Goal: Transaction & Acquisition: Purchase product/service

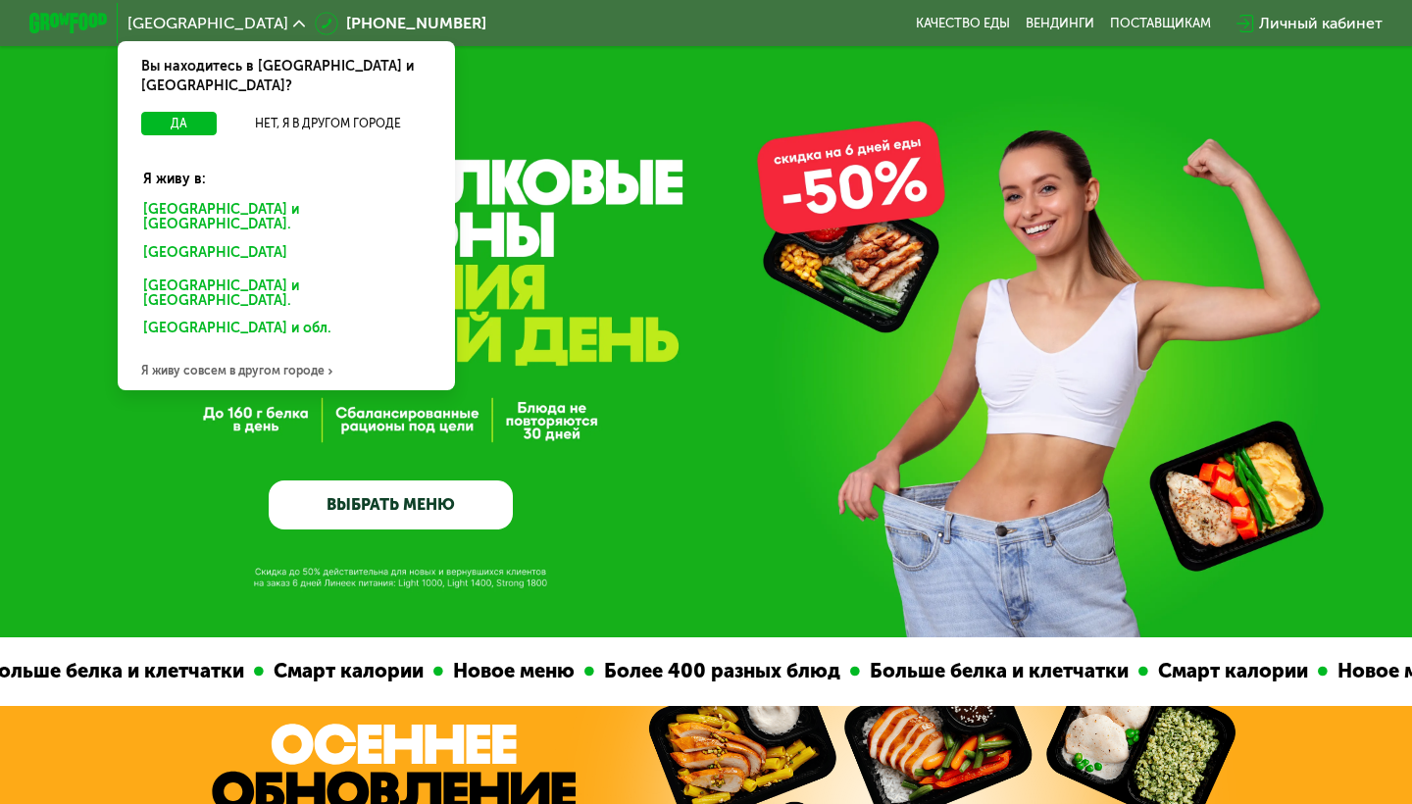
click at [180, 197] on div "Москве и обл." at bounding box center [286, 217] width 314 height 41
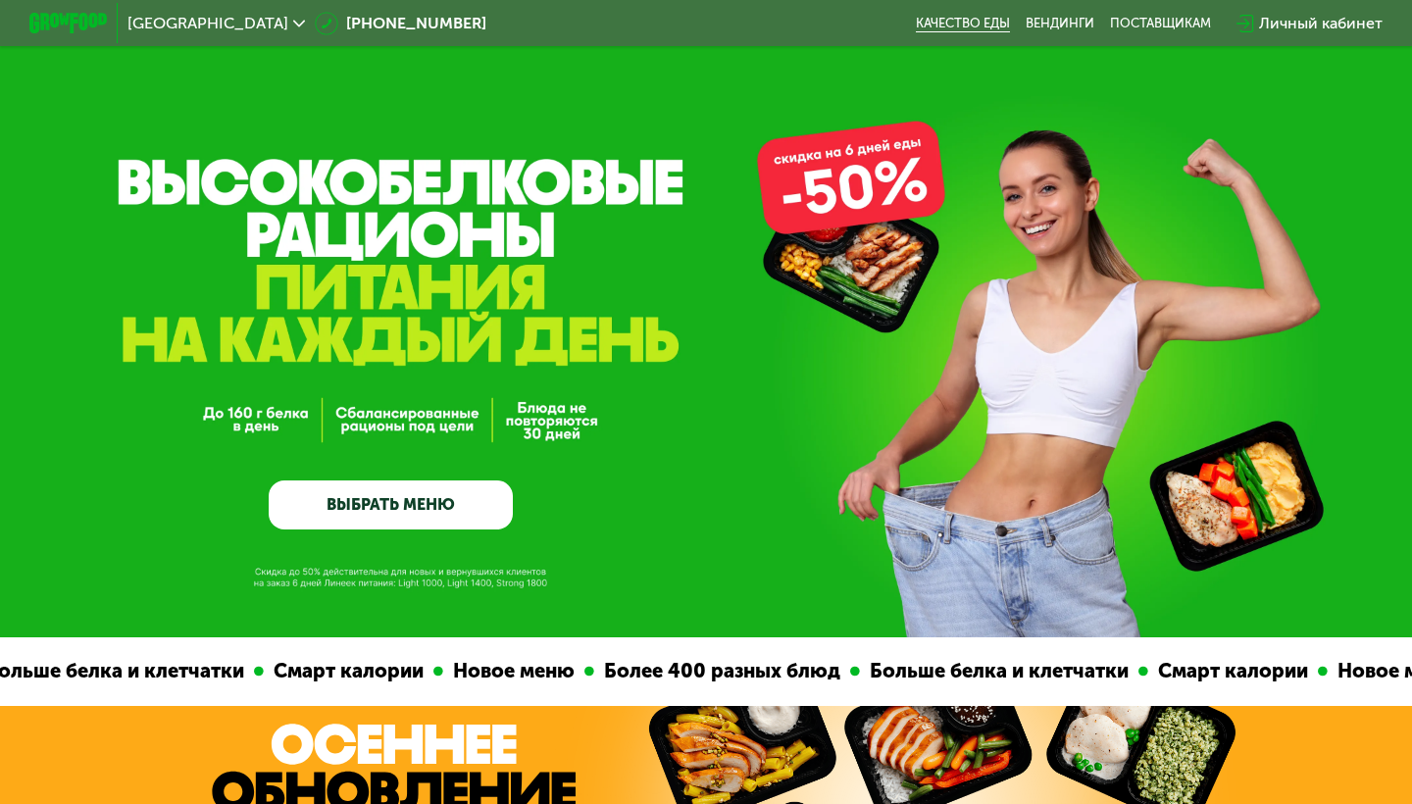
click at [968, 18] on link "Качество еды" at bounding box center [963, 24] width 94 height 16
click at [380, 494] on link "ВЫБРАТЬ МЕНЮ" at bounding box center [391, 504] width 244 height 49
click at [405, 497] on link "ВЫБРАТЬ МЕНЮ" at bounding box center [391, 504] width 244 height 49
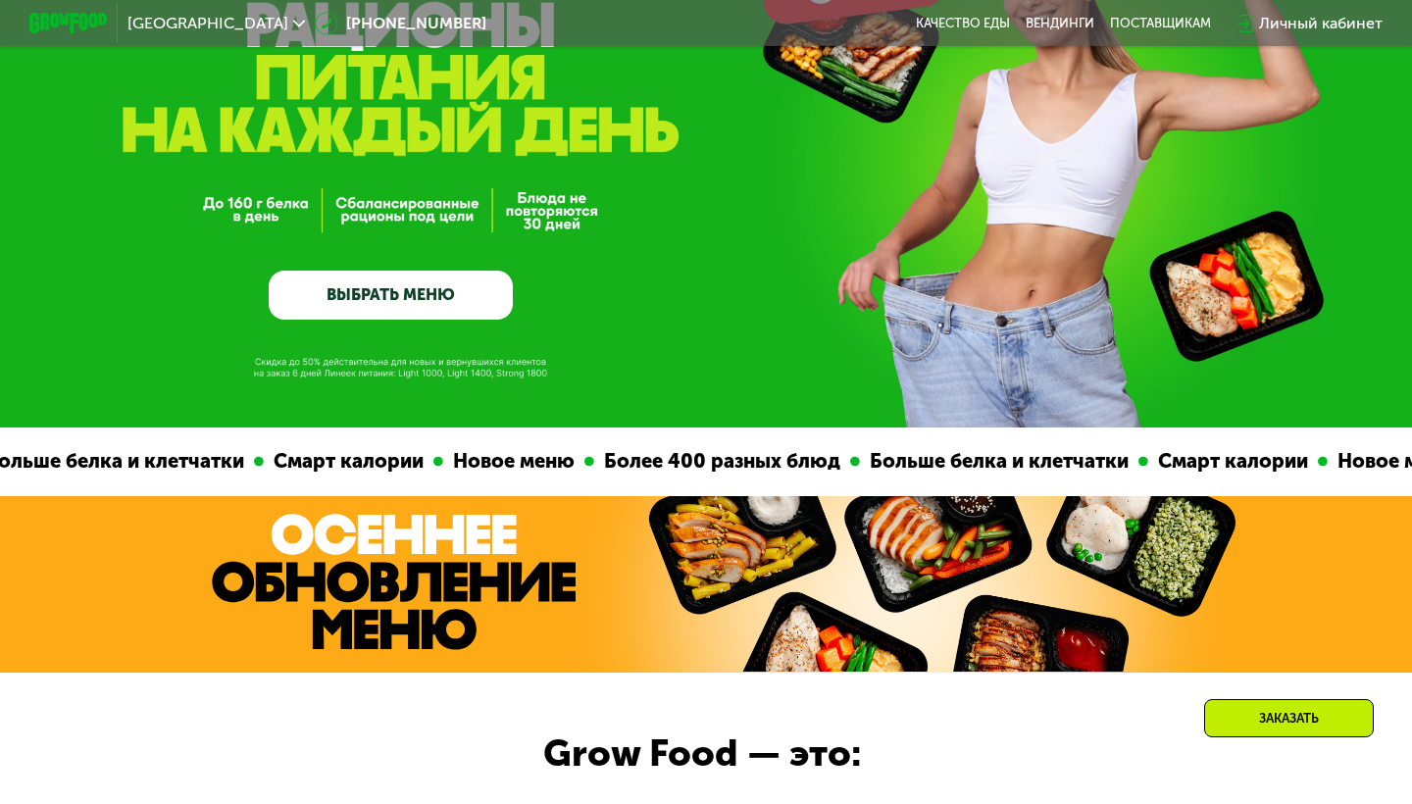
scroll to position [221, 0]
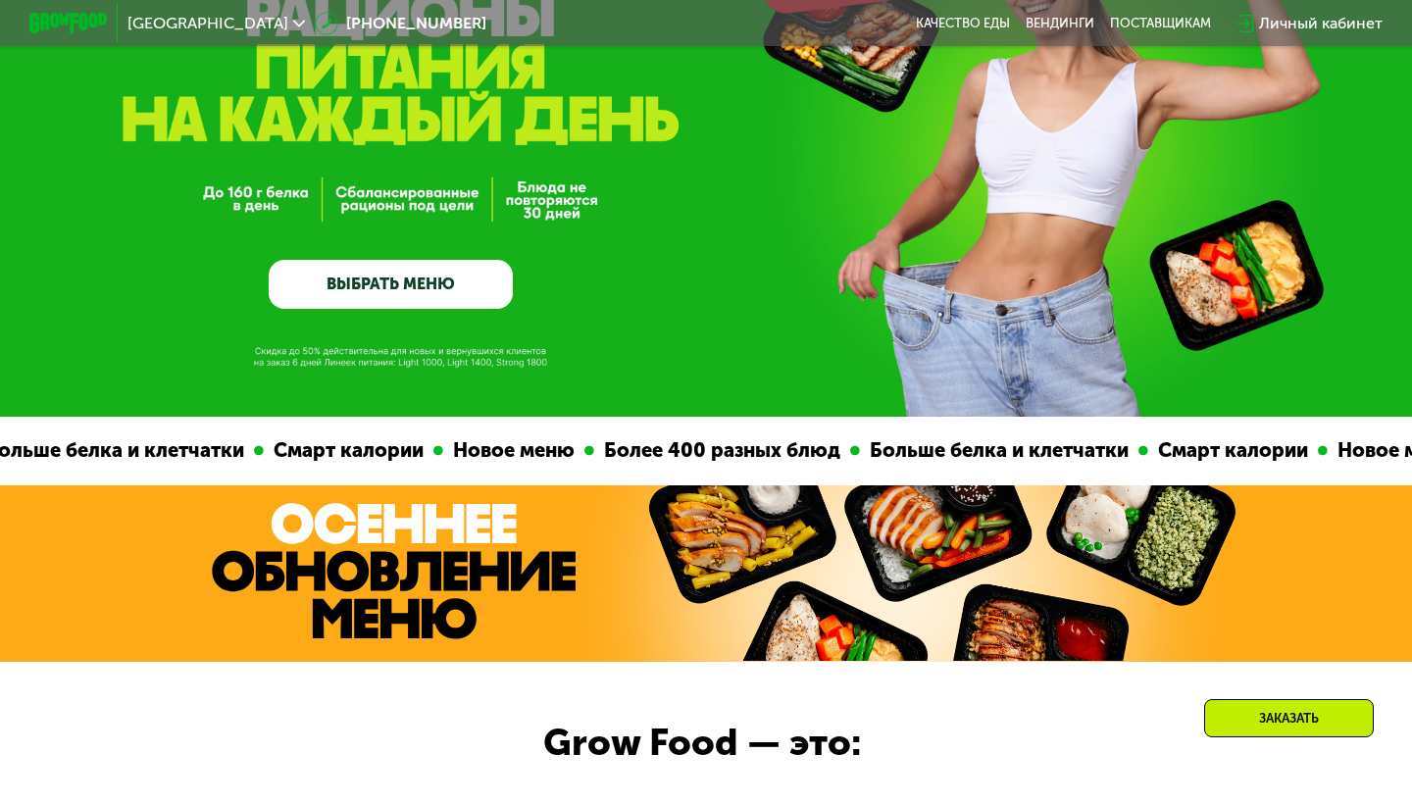
click at [346, 273] on link "ВЫБРАТЬ МЕНЮ" at bounding box center [391, 284] width 244 height 49
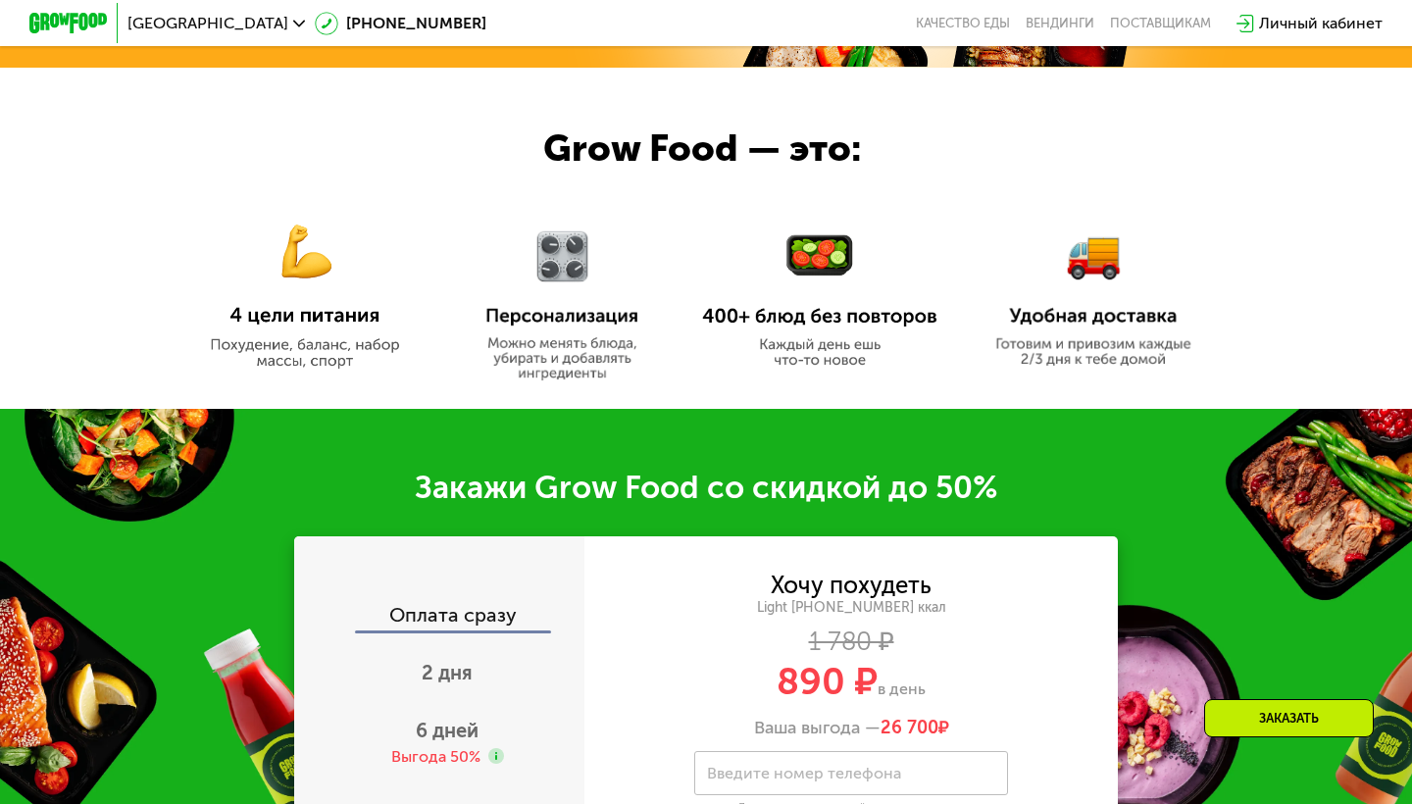
scroll to position [1051, 0]
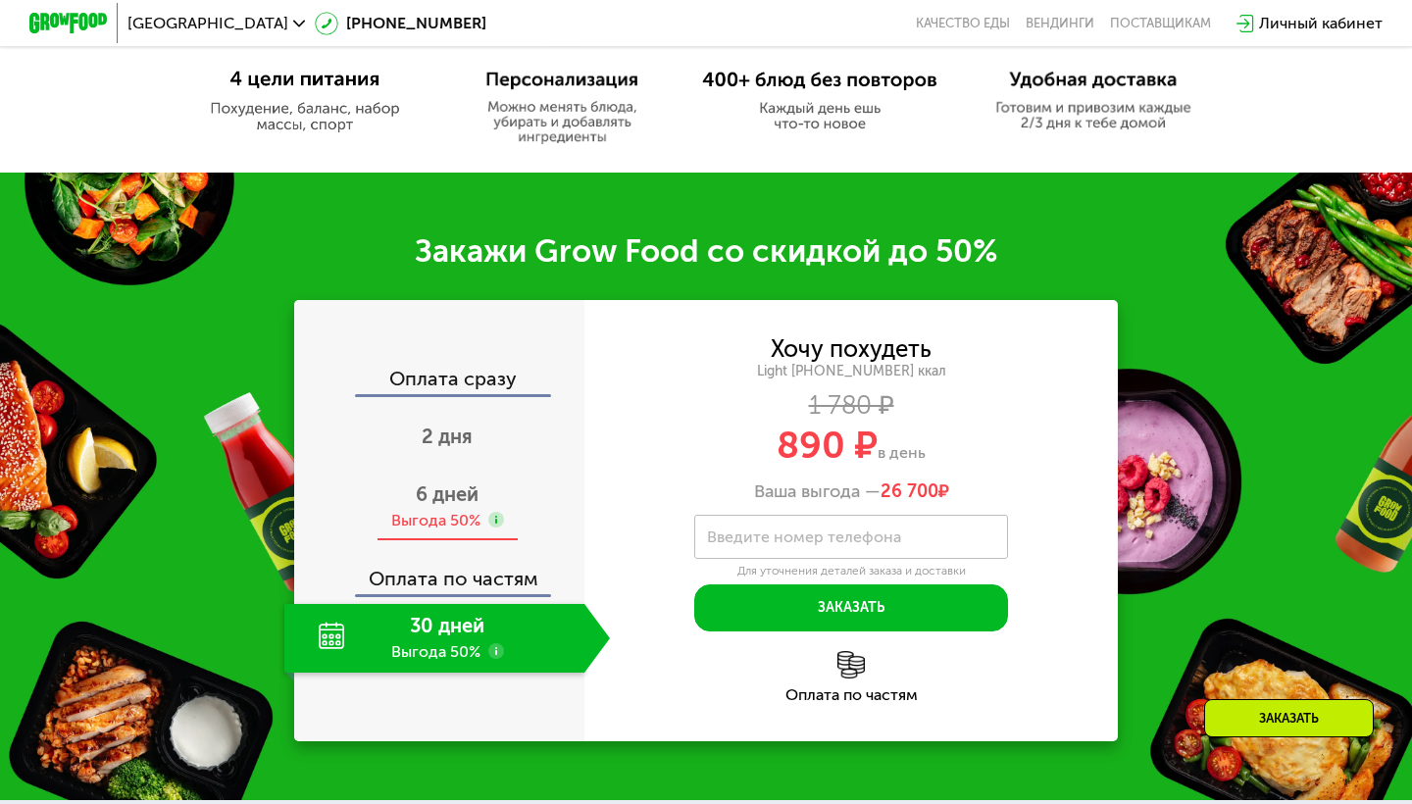
click at [473, 510] on div "Выгода 50%" at bounding box center [435, 521] width 89 height 22
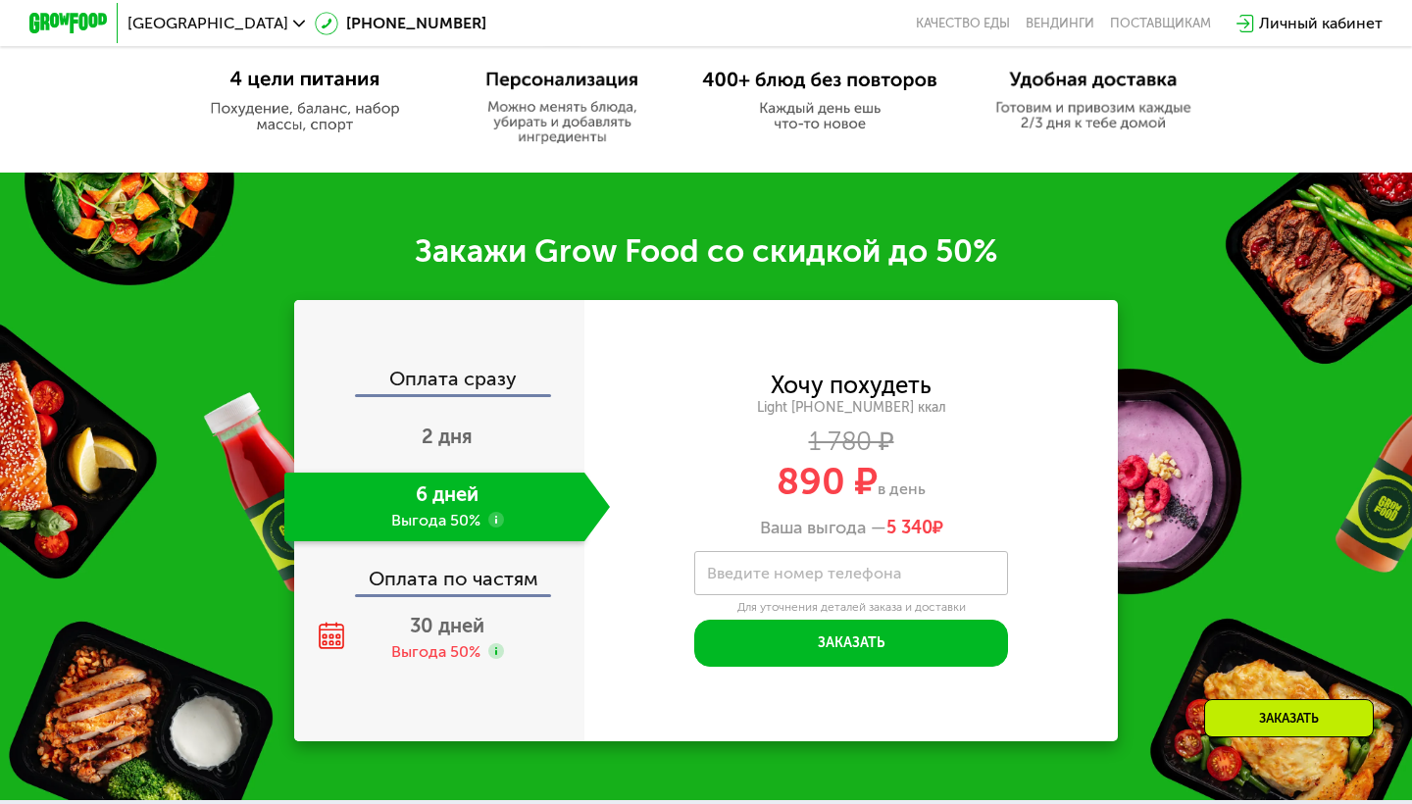
click at [496, 589] on div "Оплата по частям" at bounding box center [440, 571] width 288 height 45
click at [493, 605] on div "30 дней Выгода 50%" at bounding box center [446, 638] width 325 height 69
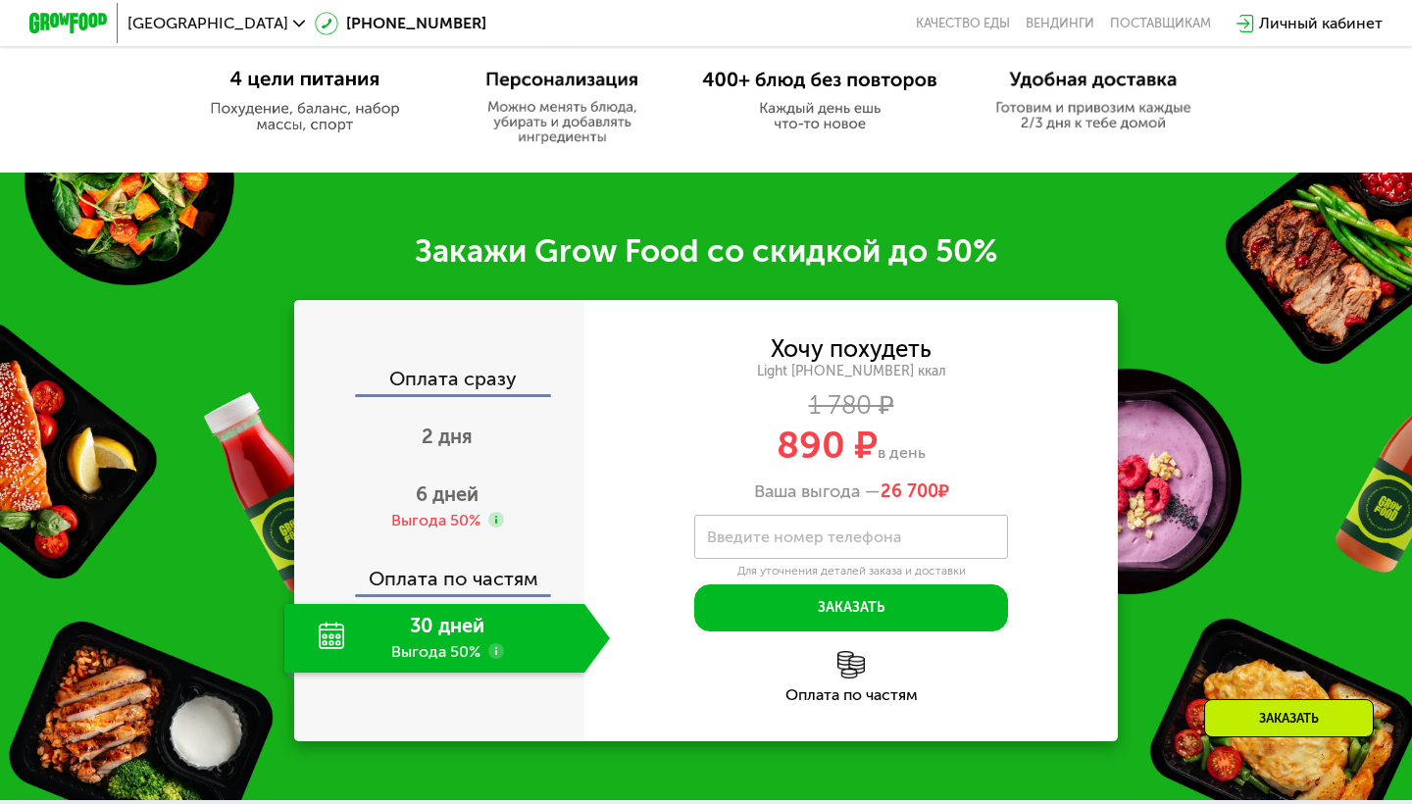
click at [722, 538] on label "Введите номер телефона" at bounding box center [804, 536] width 194 height 11
click at [722, 538] on input "Введите номер телефона" at bounding box center [851, 537] width 314 height 44
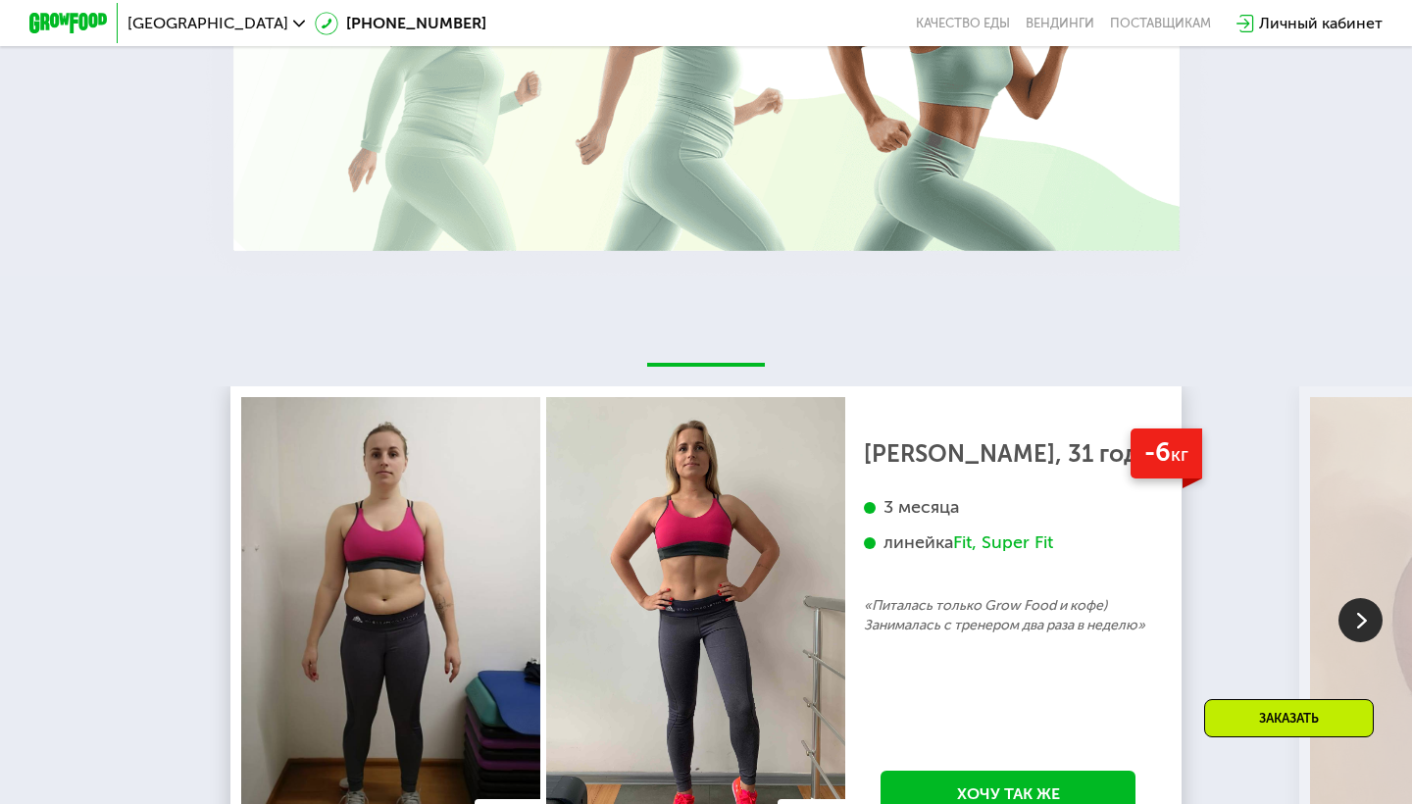
scroll to position [2422, 0]
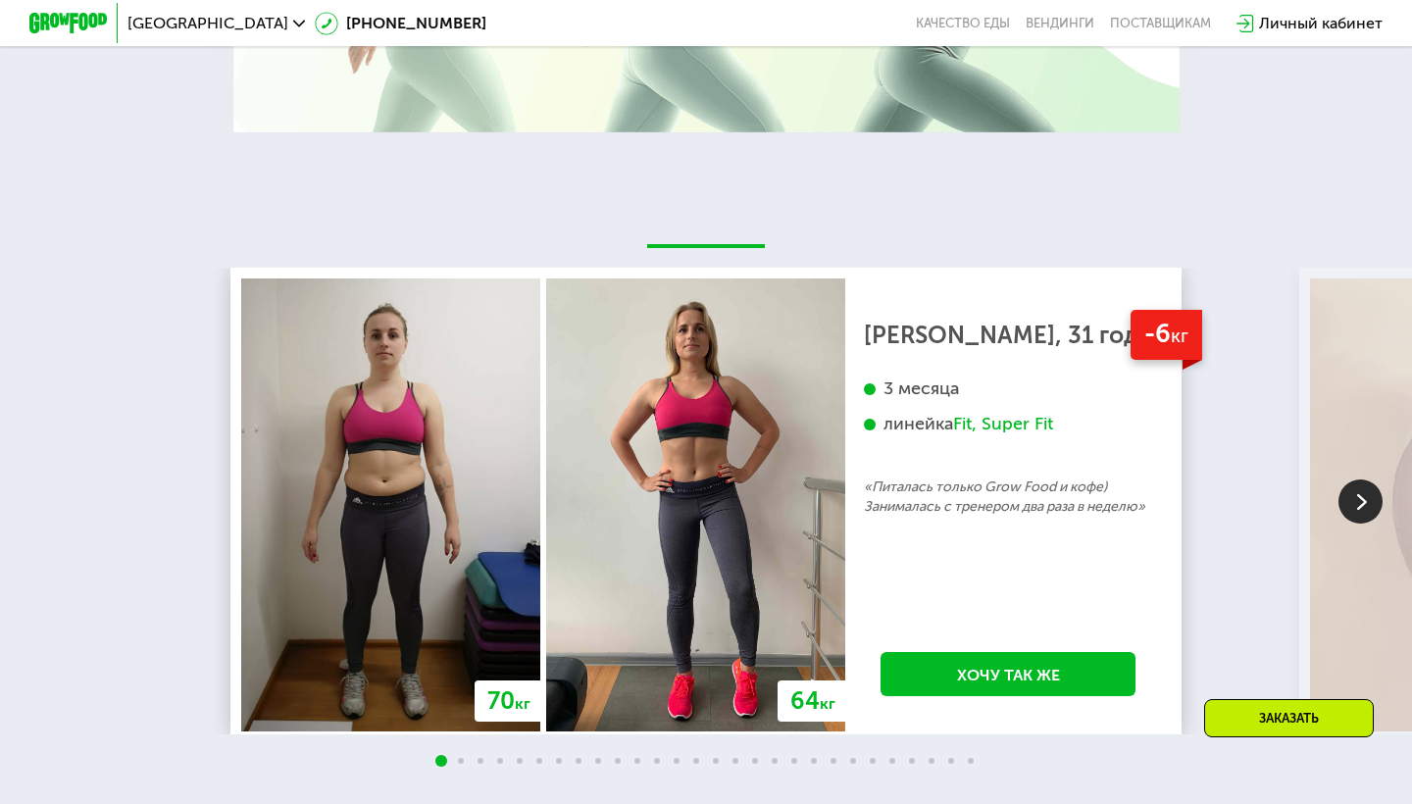
click at [1345, 487] on img at bounding box center [1360, 501] width 44 height 44
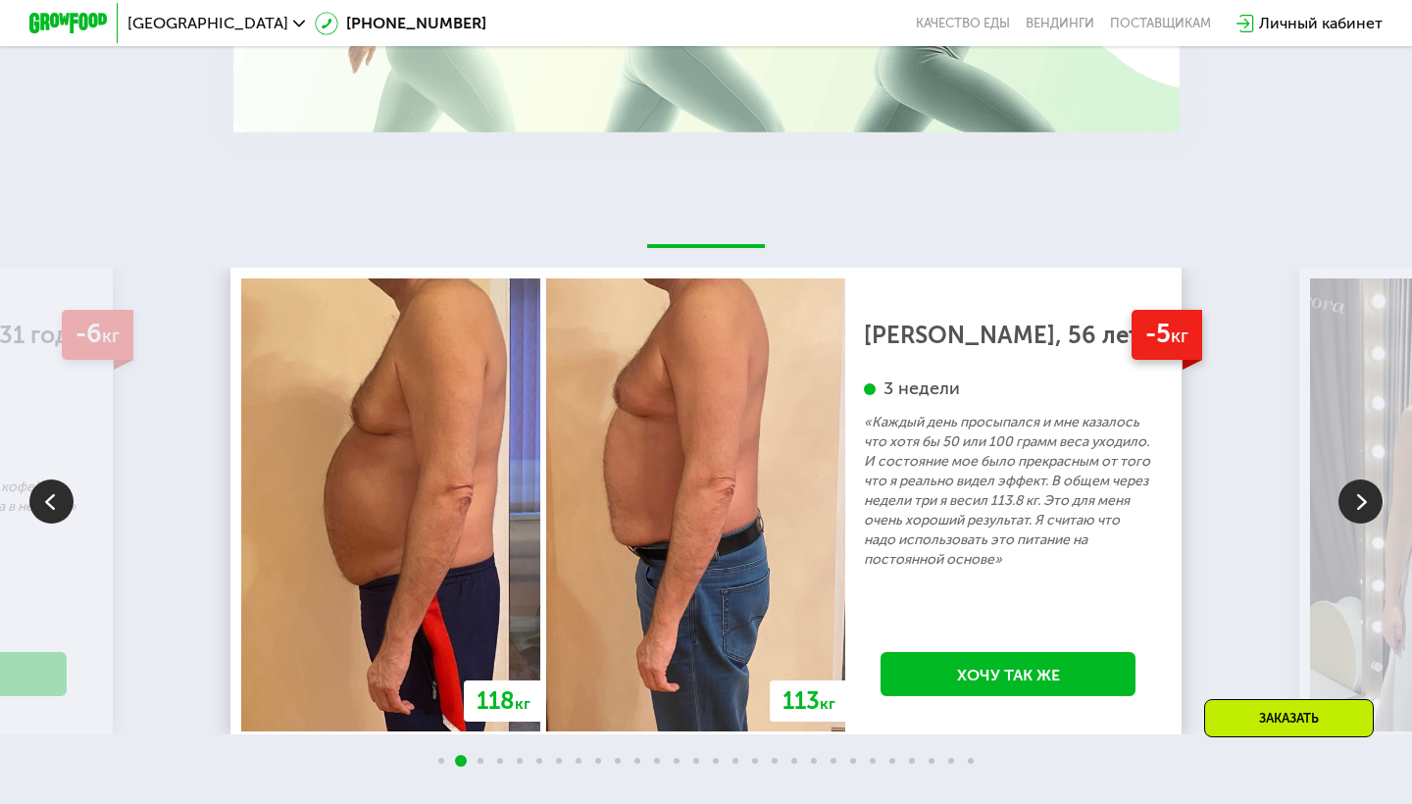
click at [1345, 487] on img at bounding box center [1360, 501] width 44 height 44
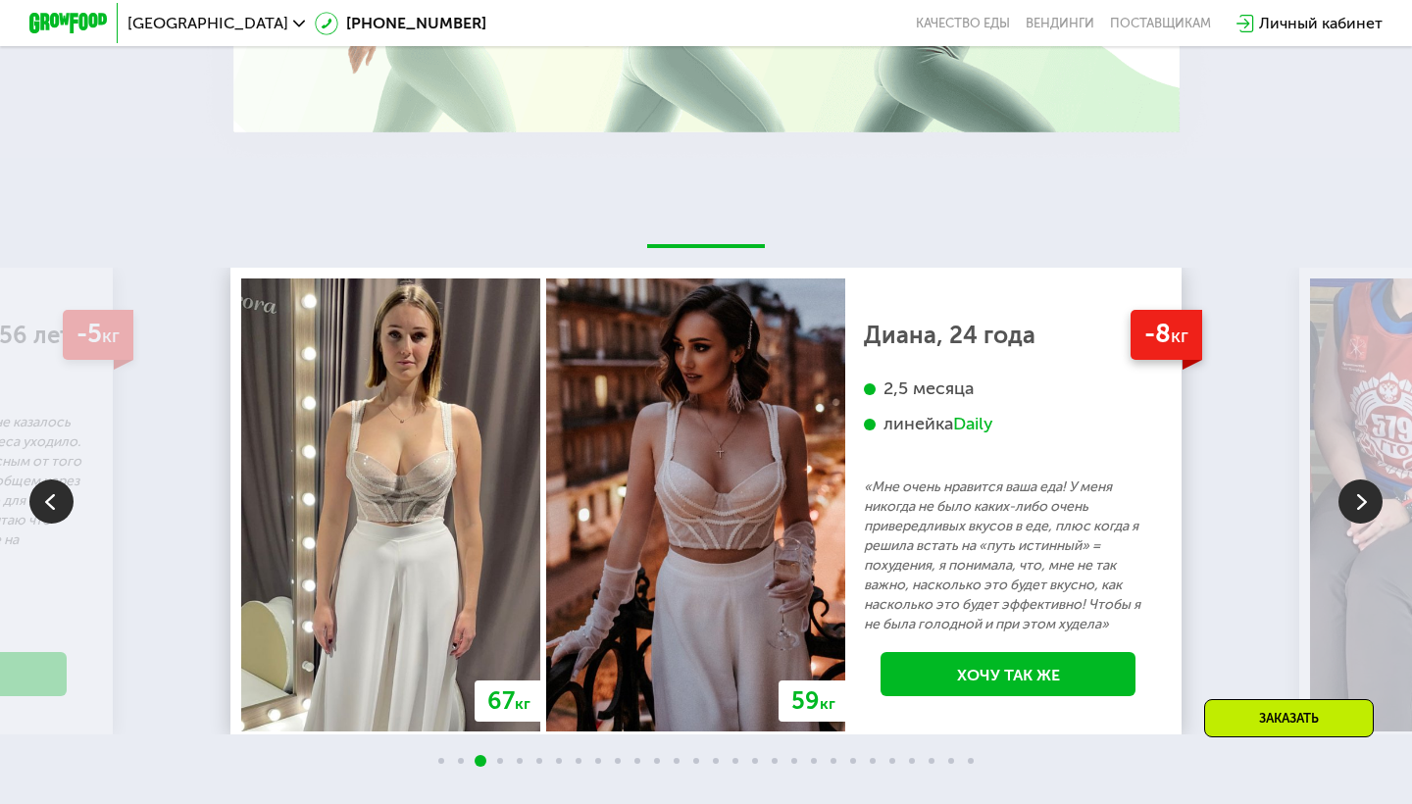
click at [54, 501] on img at bounding box center [51, 501] width 44 height 44
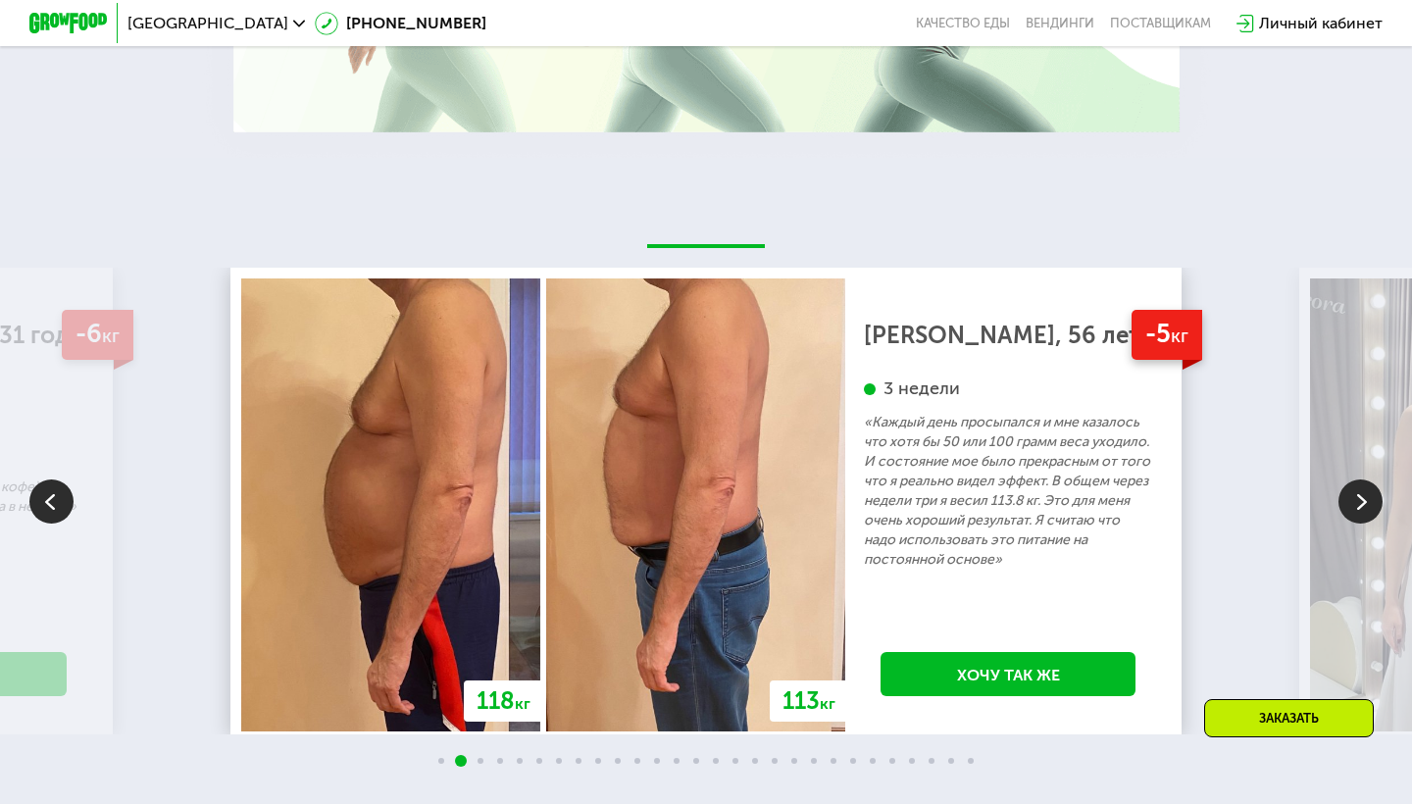
click at [1352, 504] on img at bounding box center [1360, 501] width 44 height 44
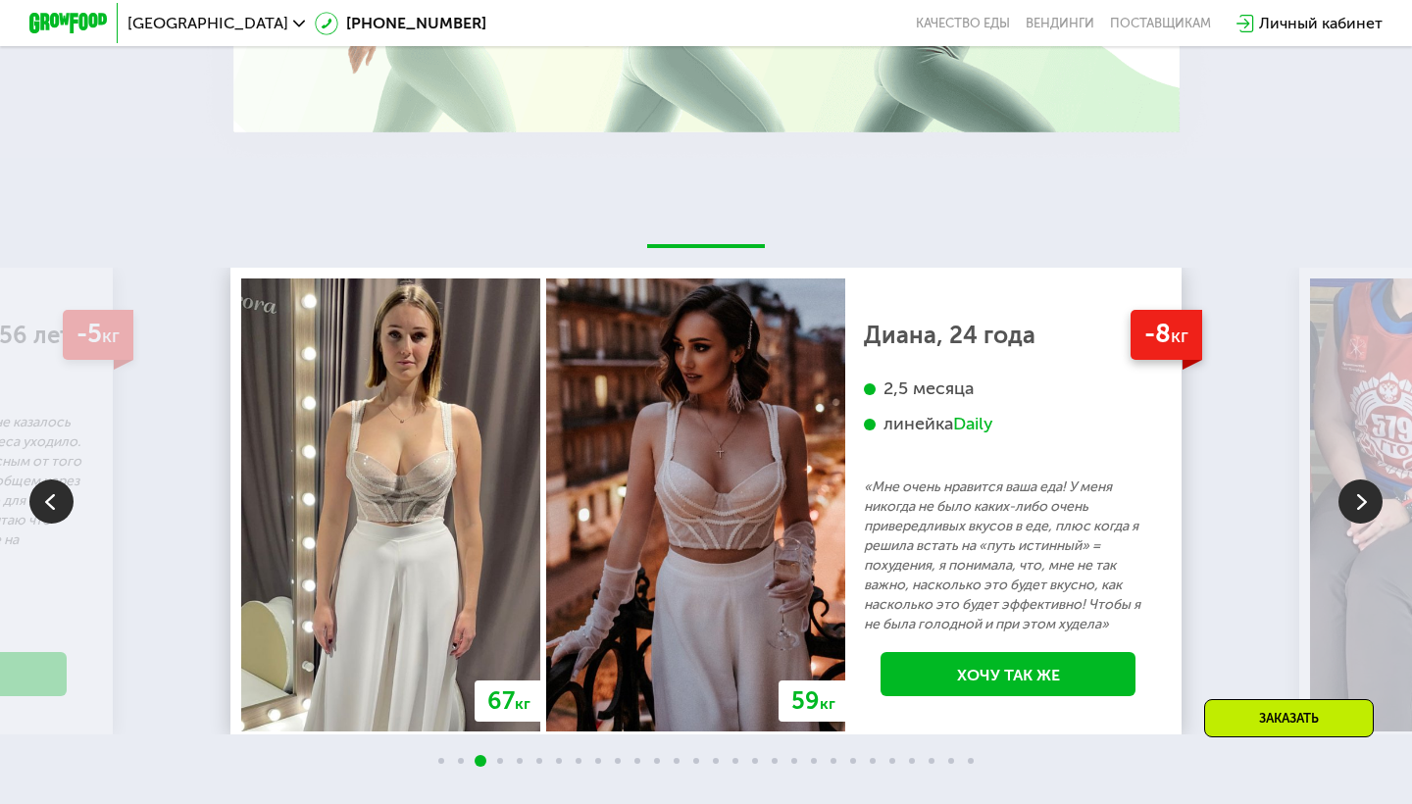
click at [1352, 504] on img at bounding box center [1360, 501] width 44 height 44
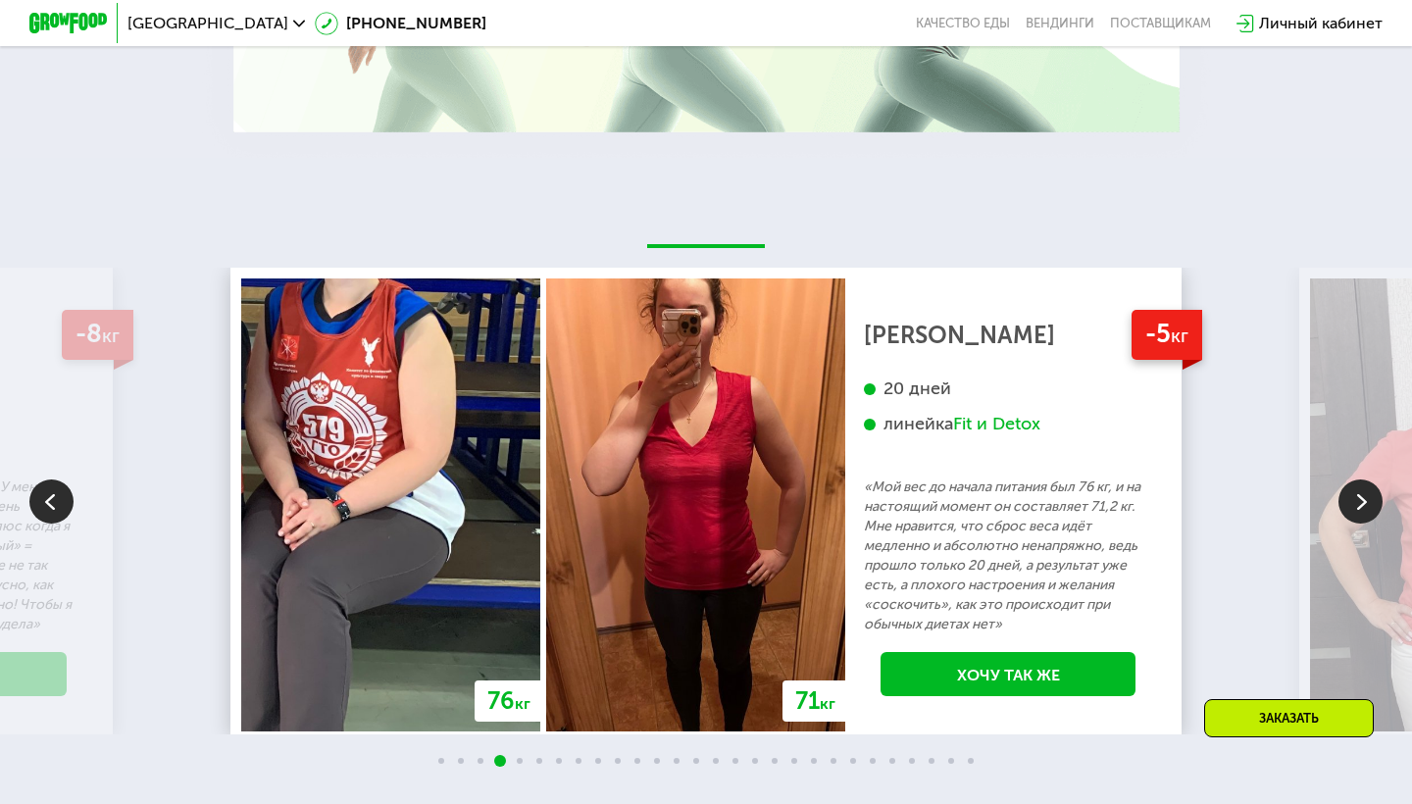
click at [1352, 504] on img at bounding box center [1360, 501] width 44 height 44
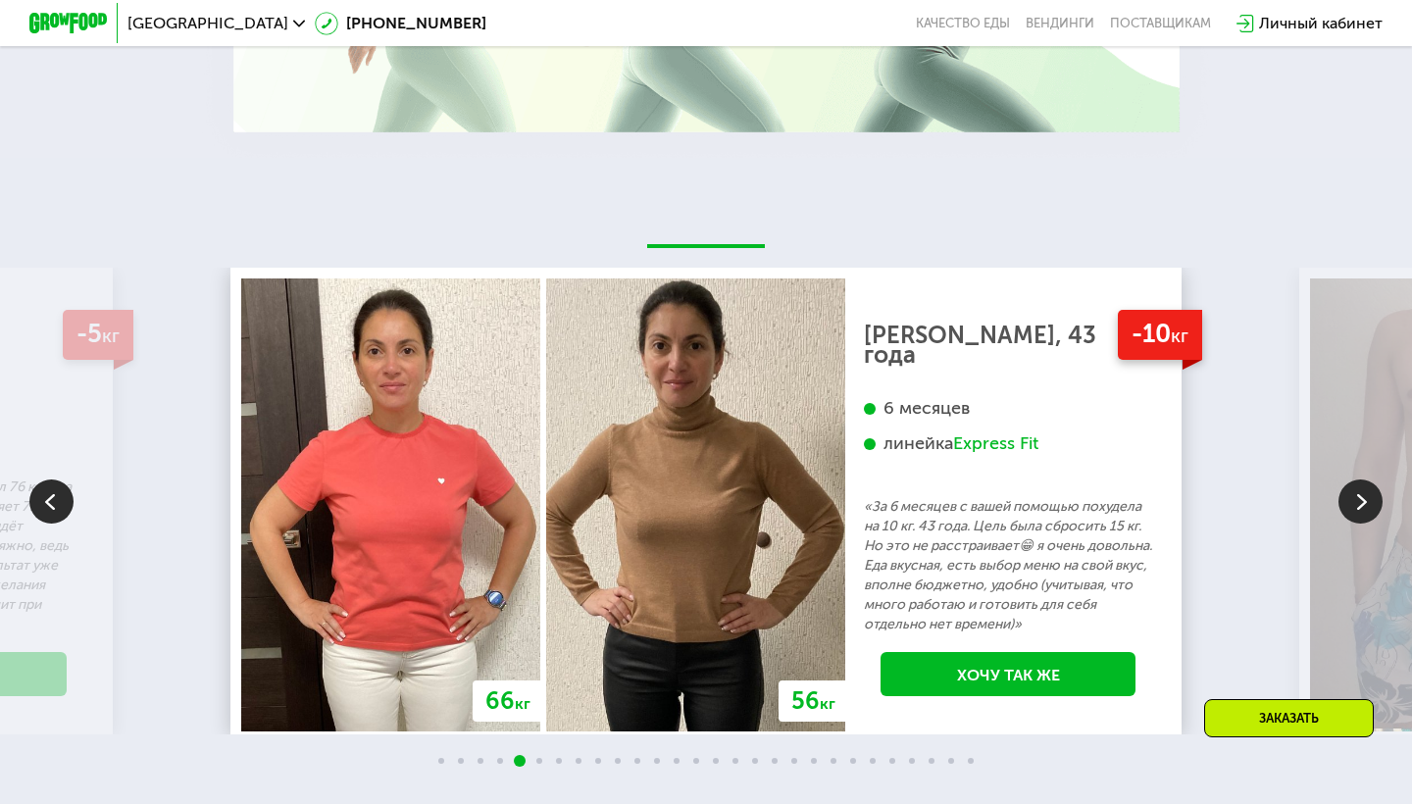
click at [1352, 504] on img at bounding box center [1360, 501] width 44 height 44
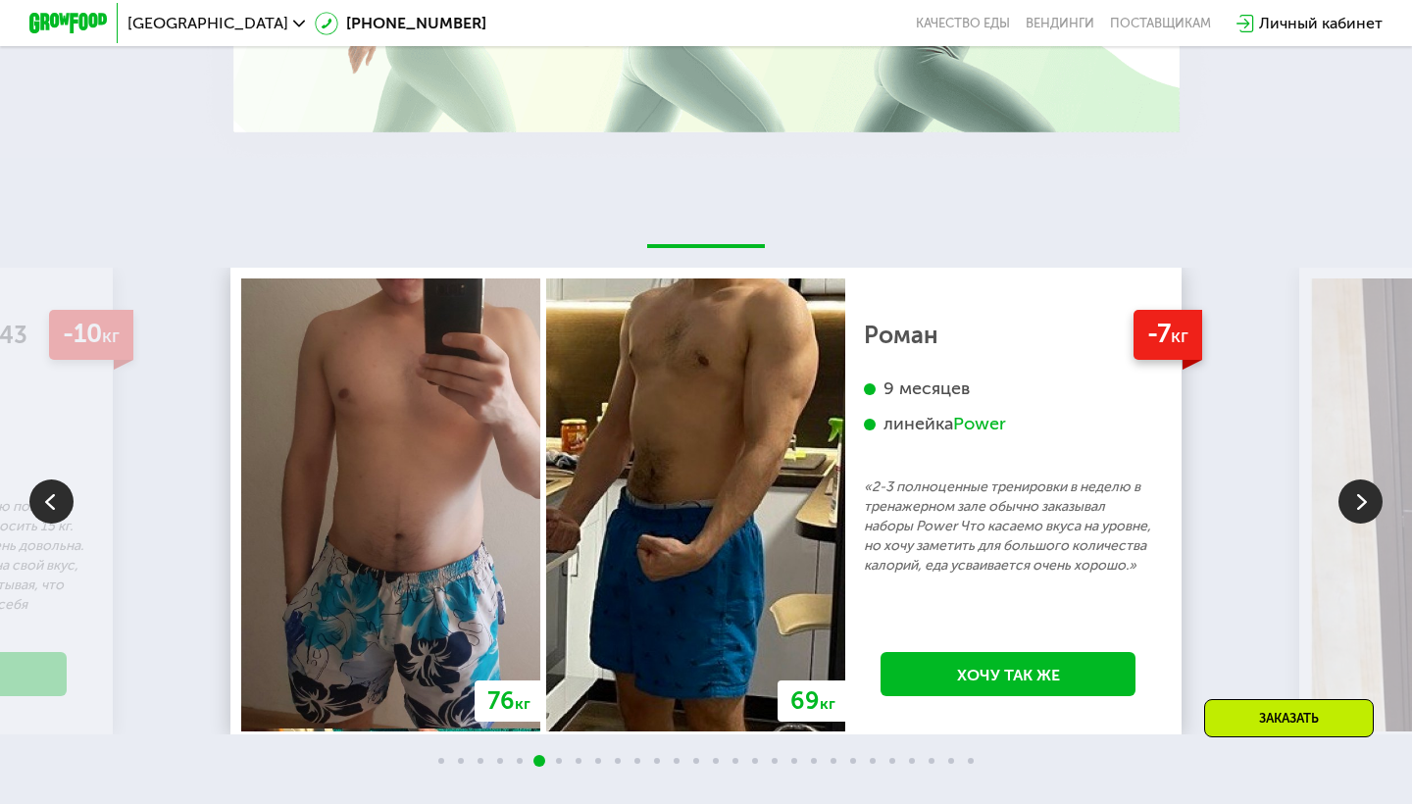
click at [1352, 504] on img at bounding box center [1360, 501] width 44 height 44
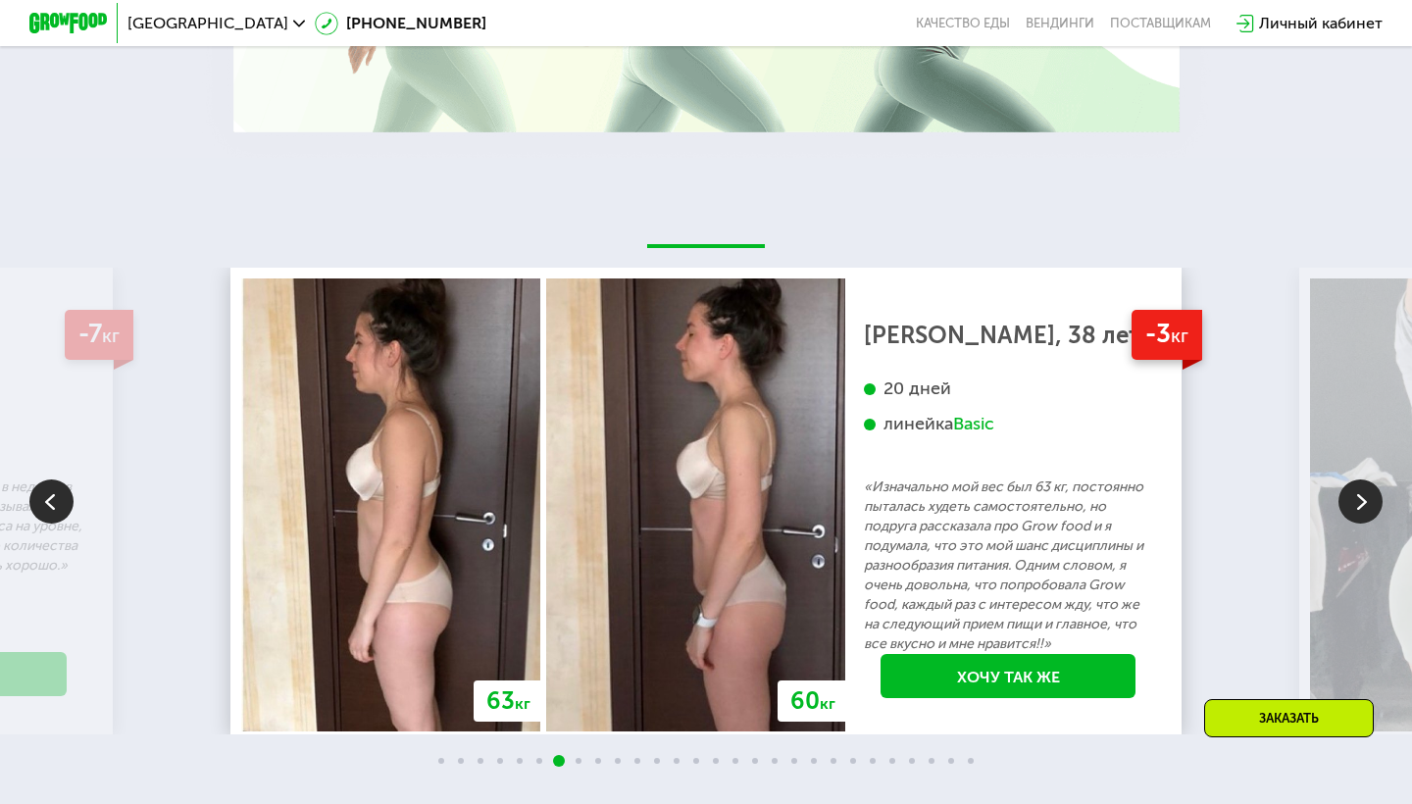
click at [48, 519] on img at bounding box center [51, 501] width 44 height 44
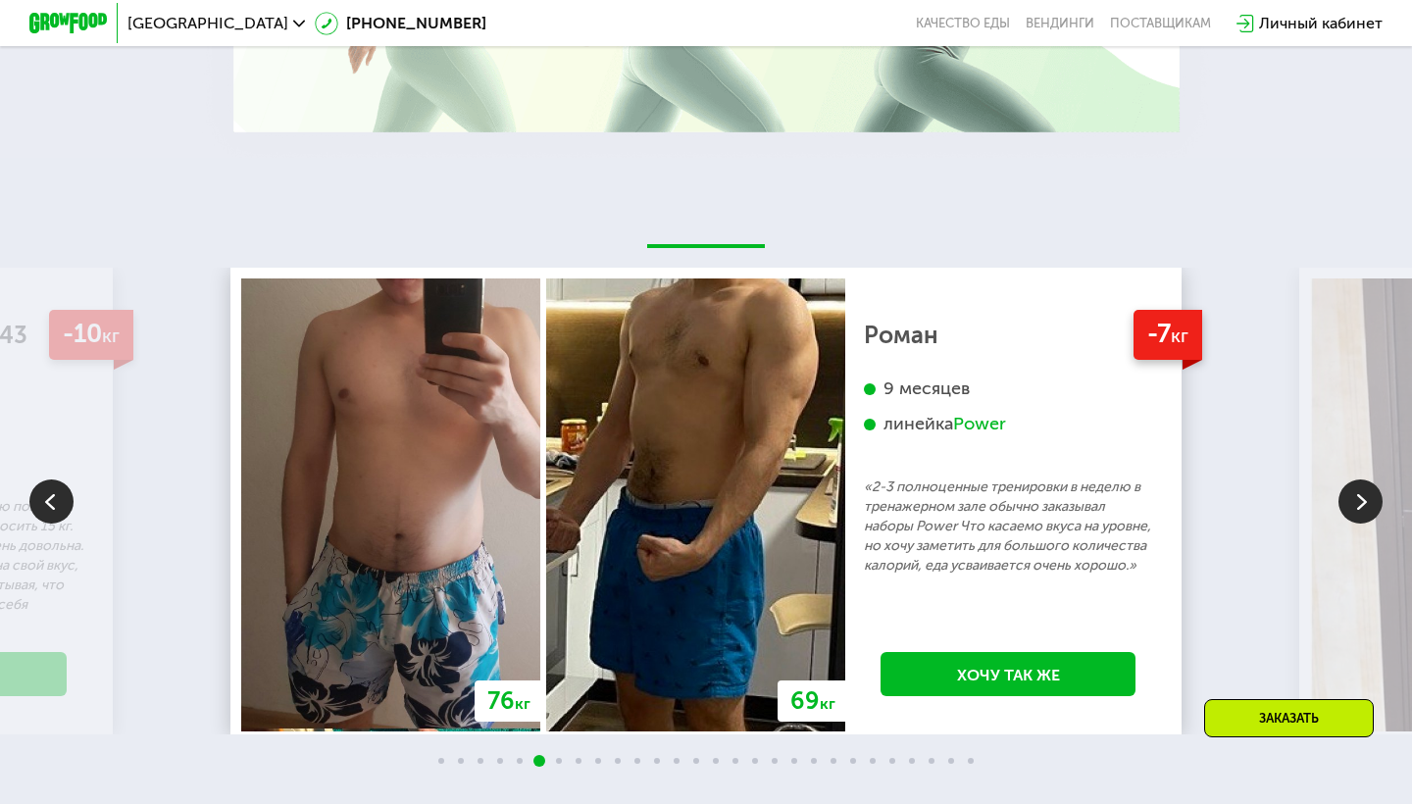
click at [1302, 721] on div "Заказать" at bounding box center [1289, 718] width 170 height 38
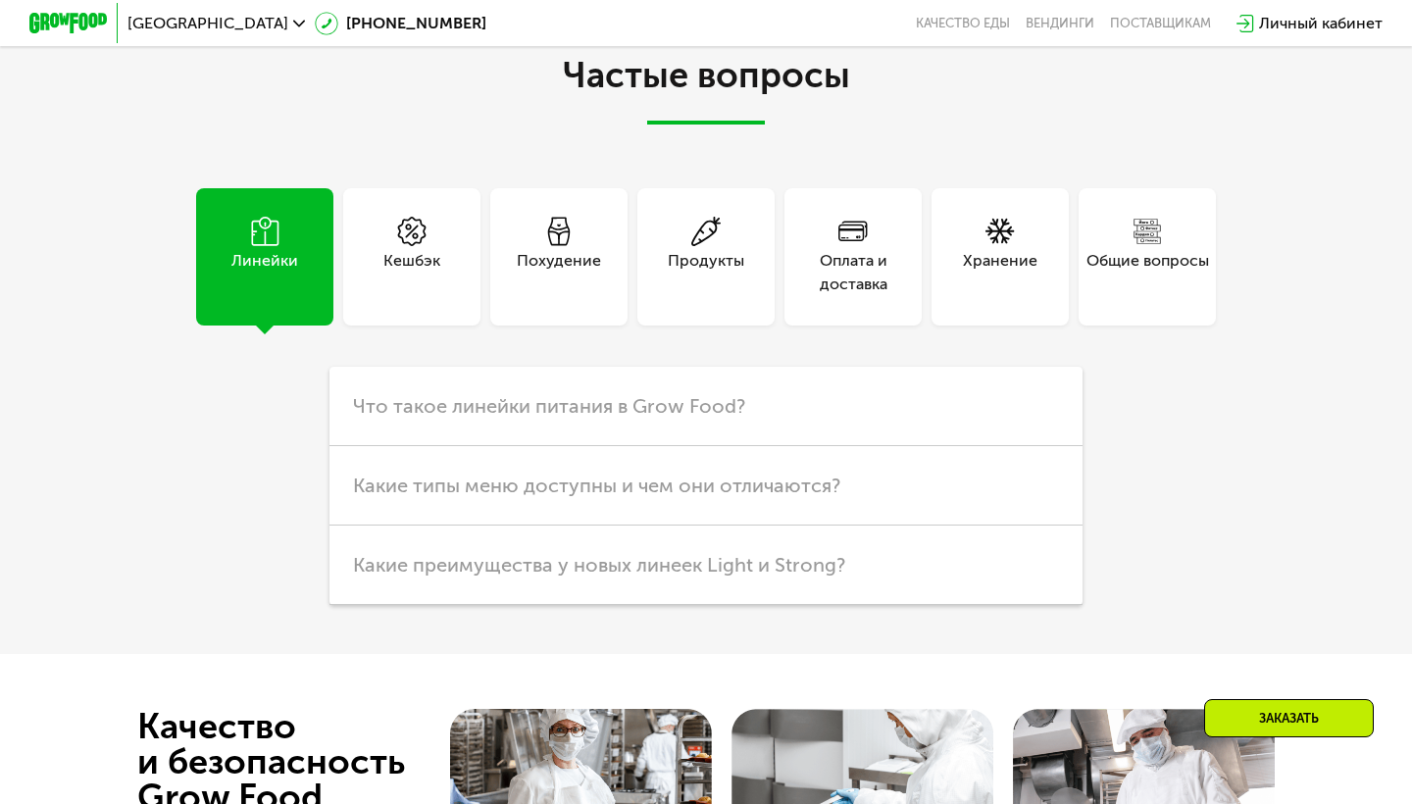
scroll to position [3754, 0]
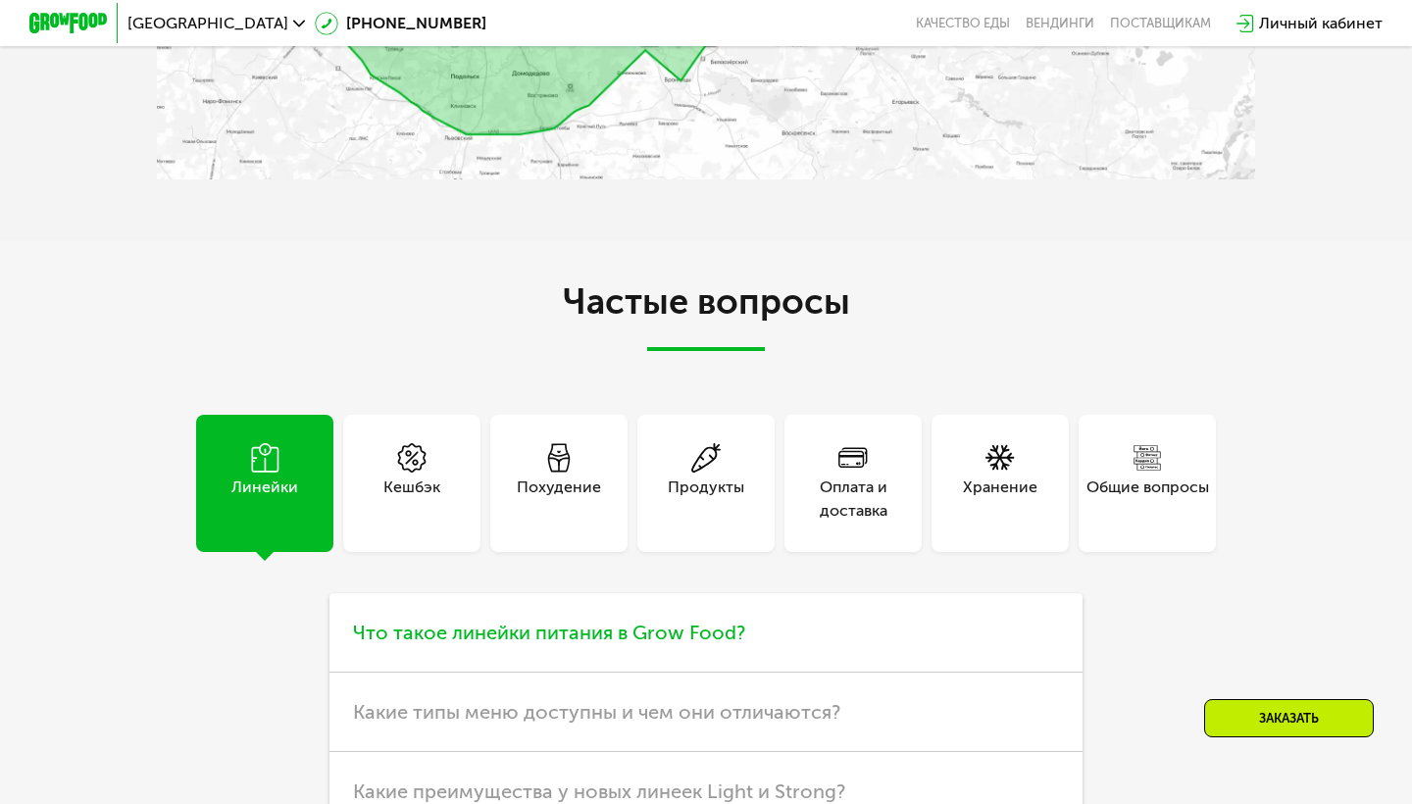
click at [650, 631] on span "Что такое линейки питания в Grow Food?" at bounding box center [549, 632] width 392 height 24
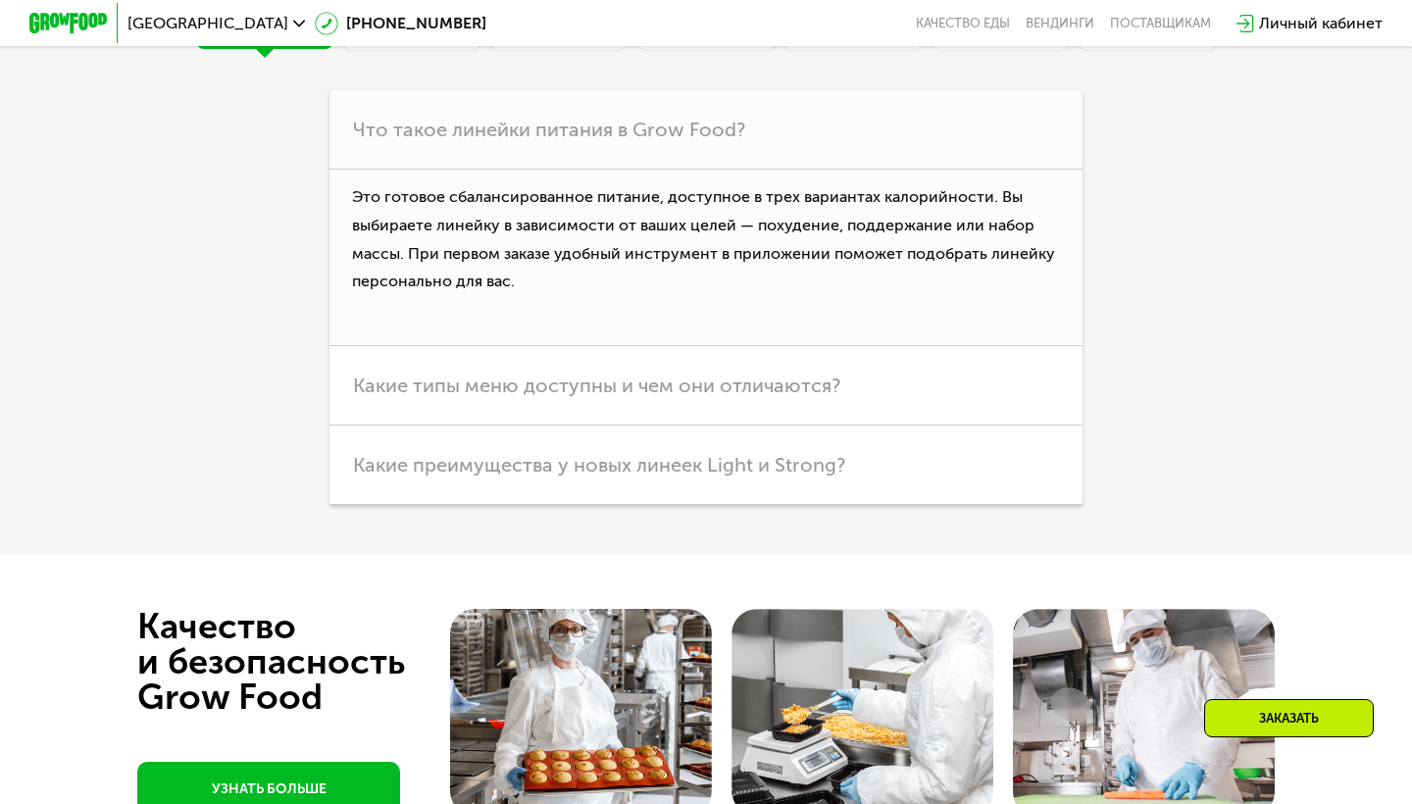
scroll to position [4258, 0]
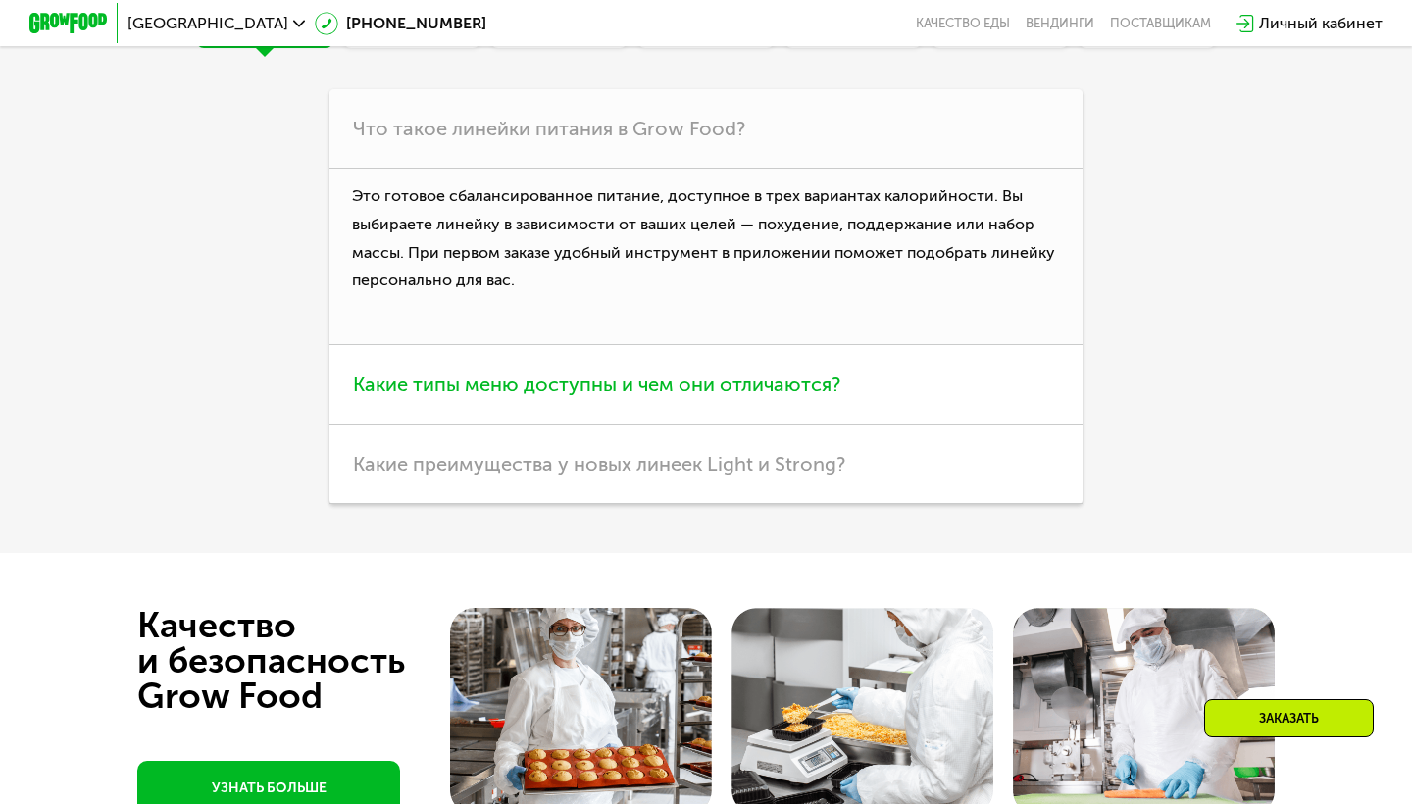
click at [637, 404] on h3 "Какие типы меню доступны и чем они отличаются?" at bounding box center [705, 384] width 753 height 79
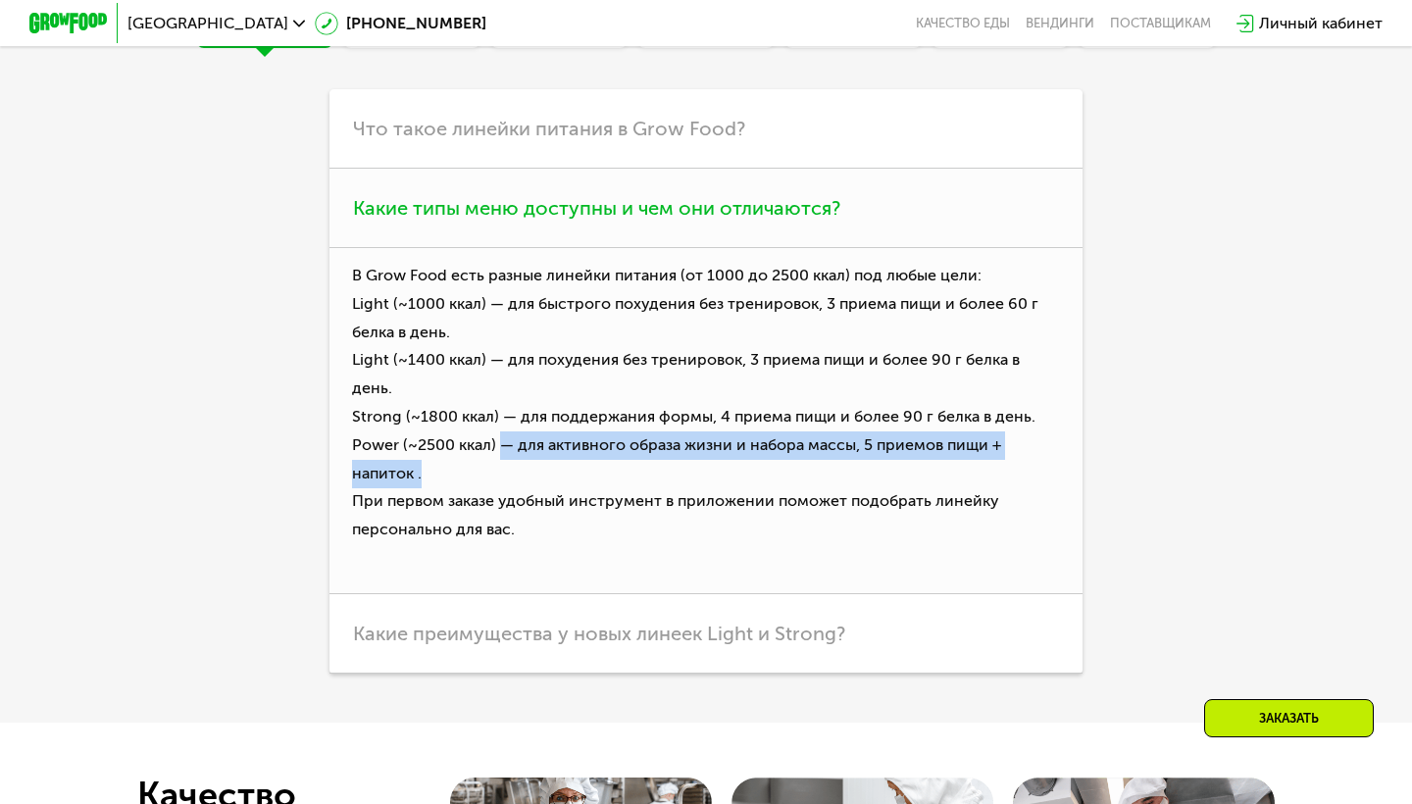
drag, startPoint x: 501, startPoint y: 411, endPoint x: 626, endPoint y: 431, distance: 127.1
click at [626, 431] on p "В Grow Food есть разные линейки питания (от [DATE] до 2500 ккал) под любые цели…" at bounding box center [705, 421] width 753 height 346
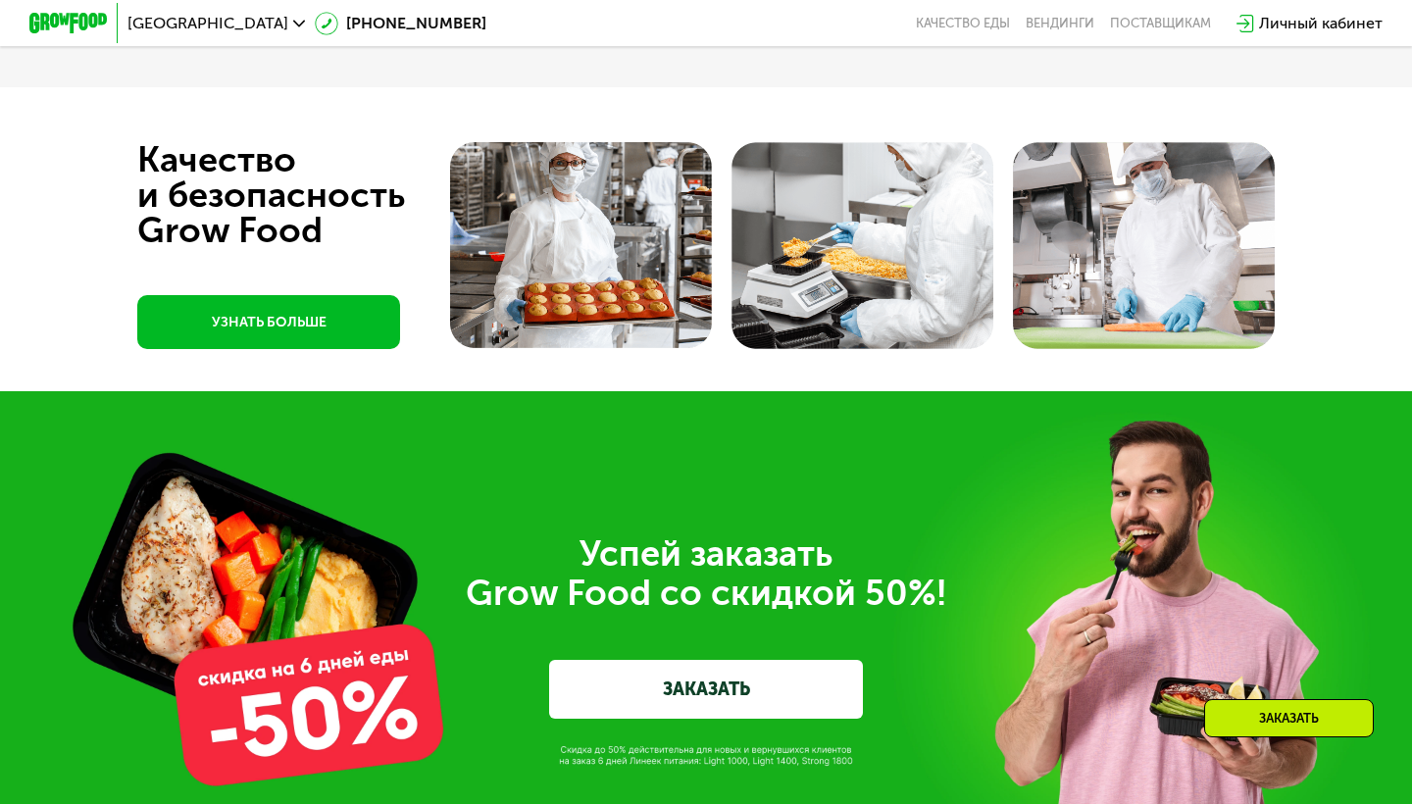
scroll to position [5246, 0]
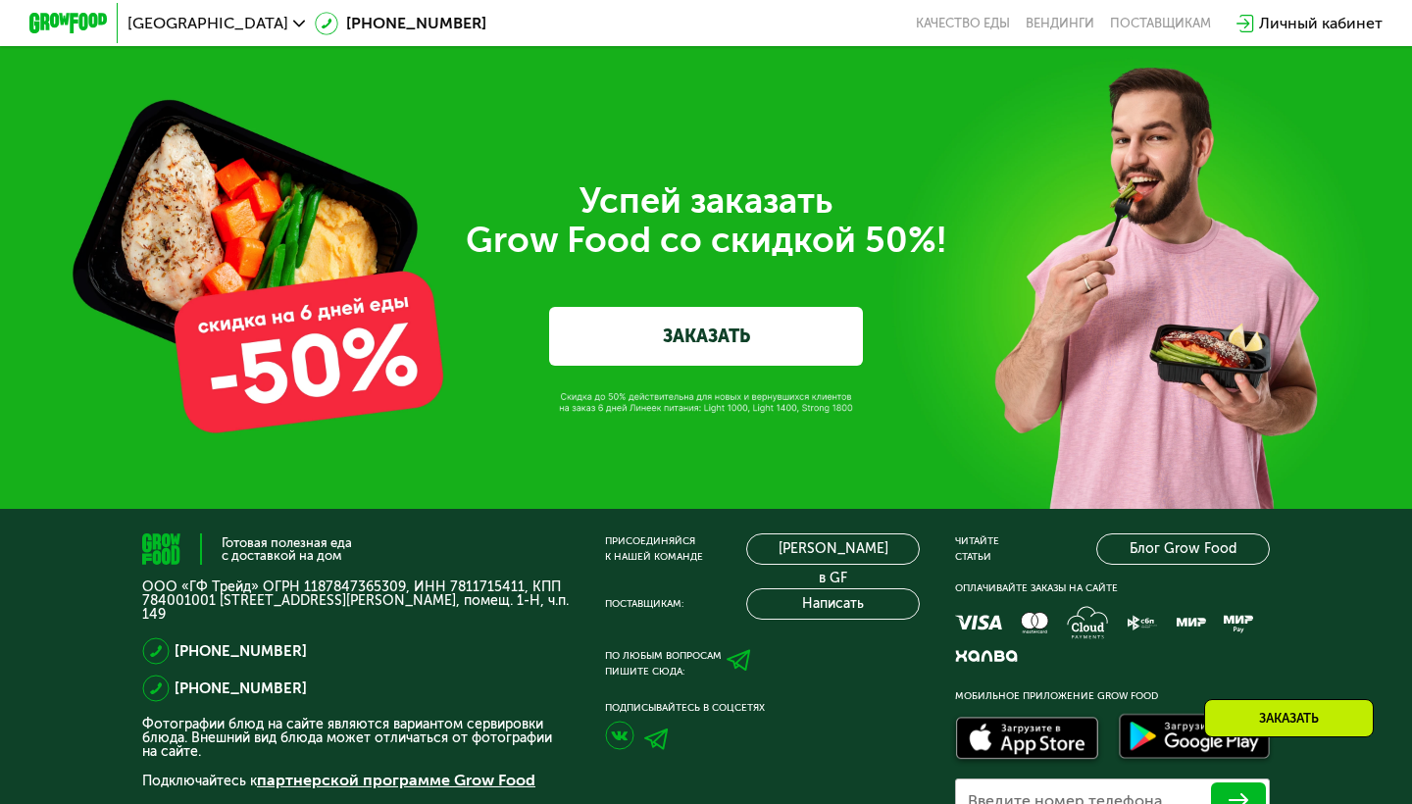
click at [665, 316] on link "ЗАКАЗАТЬ" at bounding box center [706, 336] width 314 height 59
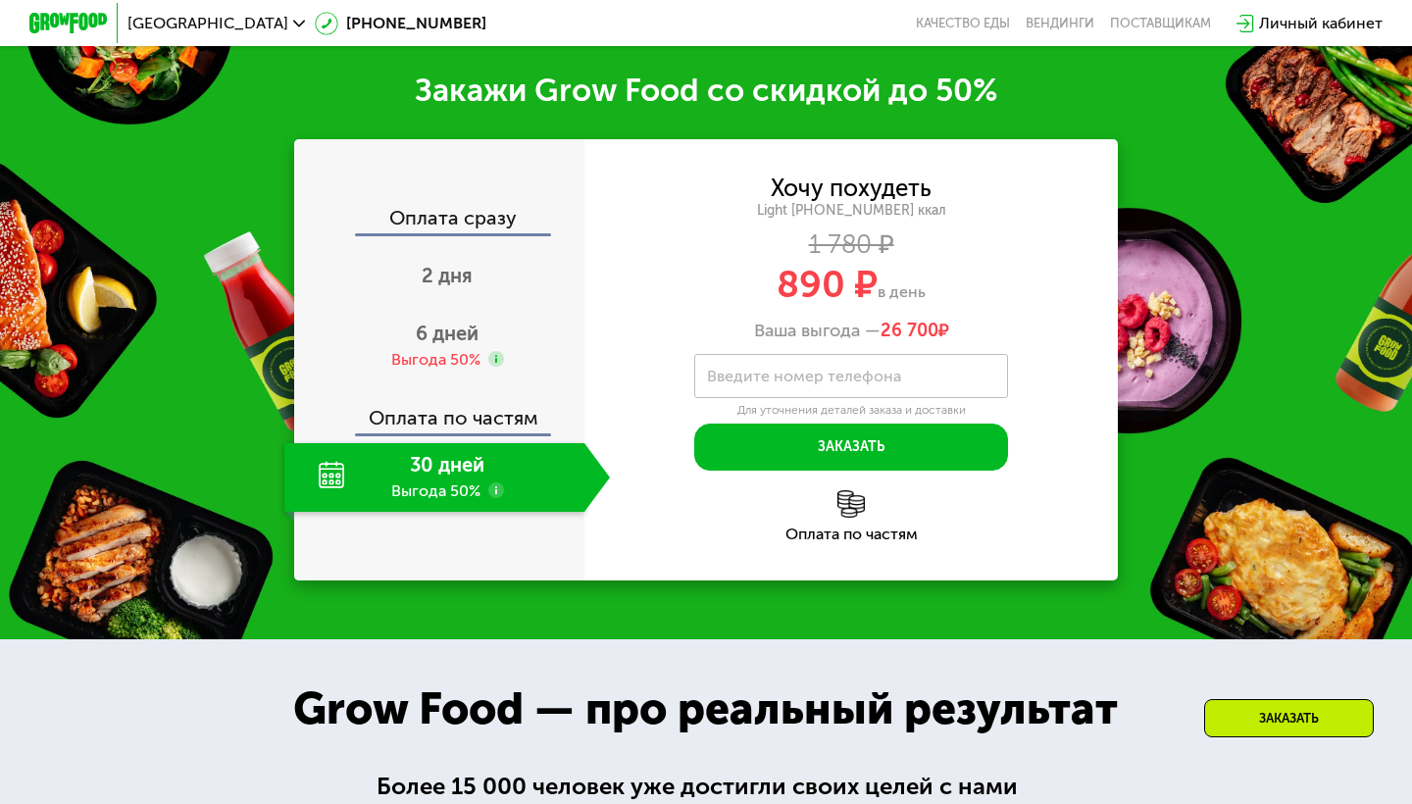
scroll to position [1176, 0]
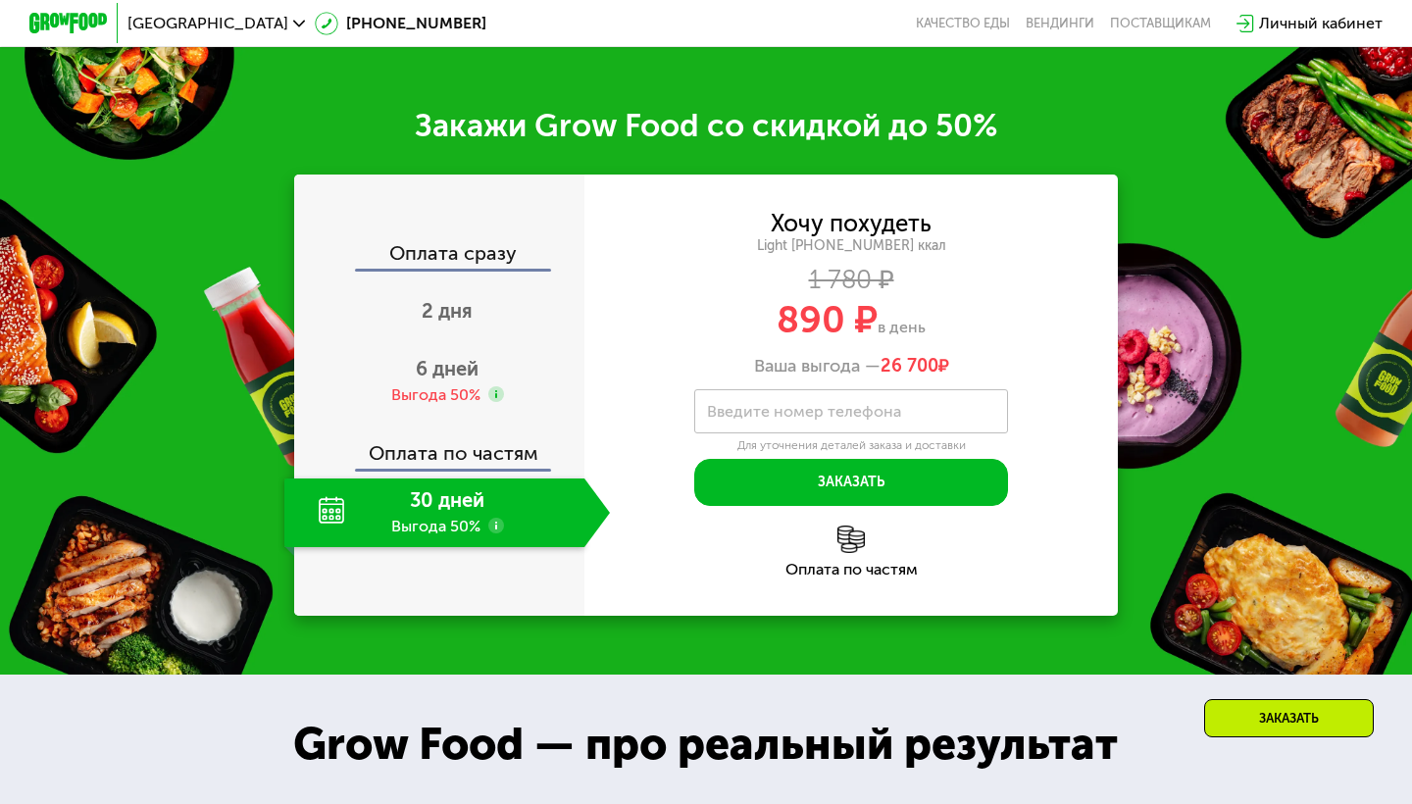
click at [504, 523] on div "30 дней Выгода 50%" at bounding box center [434, 512] width 300 height 69
click at [496, 523] on use at bounding box center [496, 526] width 16 height 16
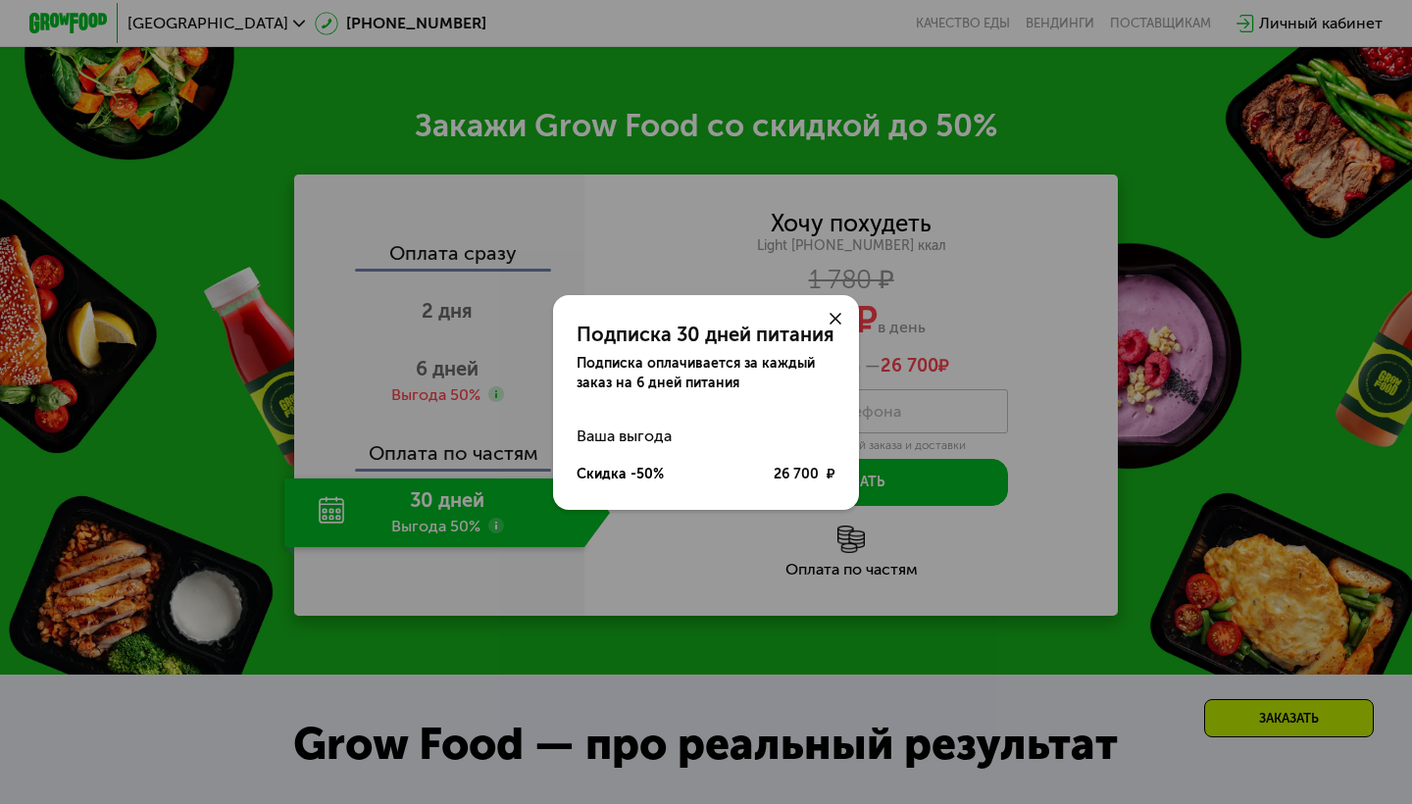
click at [496, 523] on div "Подписка 30 дней питания Подписка оплачивается за каждый заказ на 6 дней питани…" at bounding box center [706, 402] width 1412 height 804
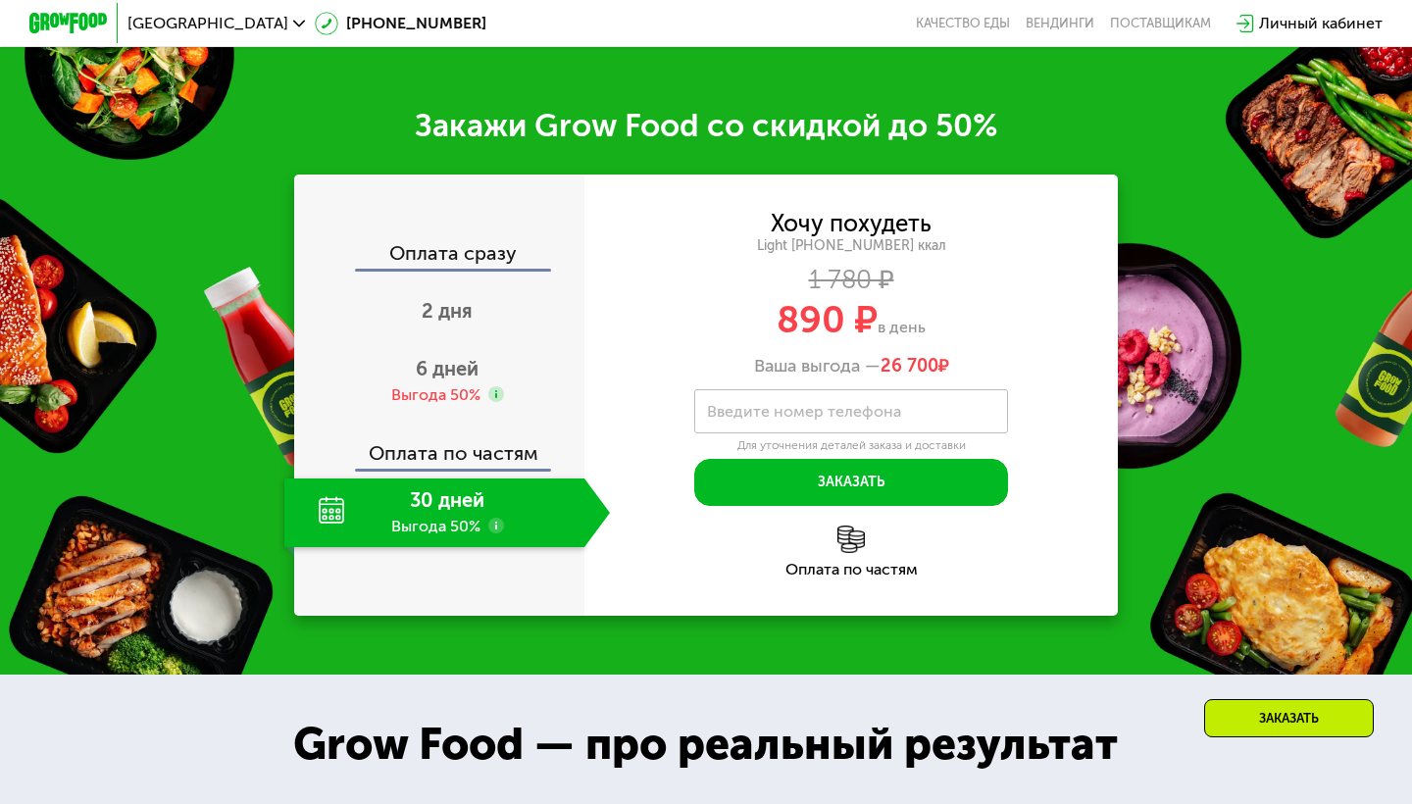
click at [496, 523] on use at bounding box center [496, 526] width 16 height 16
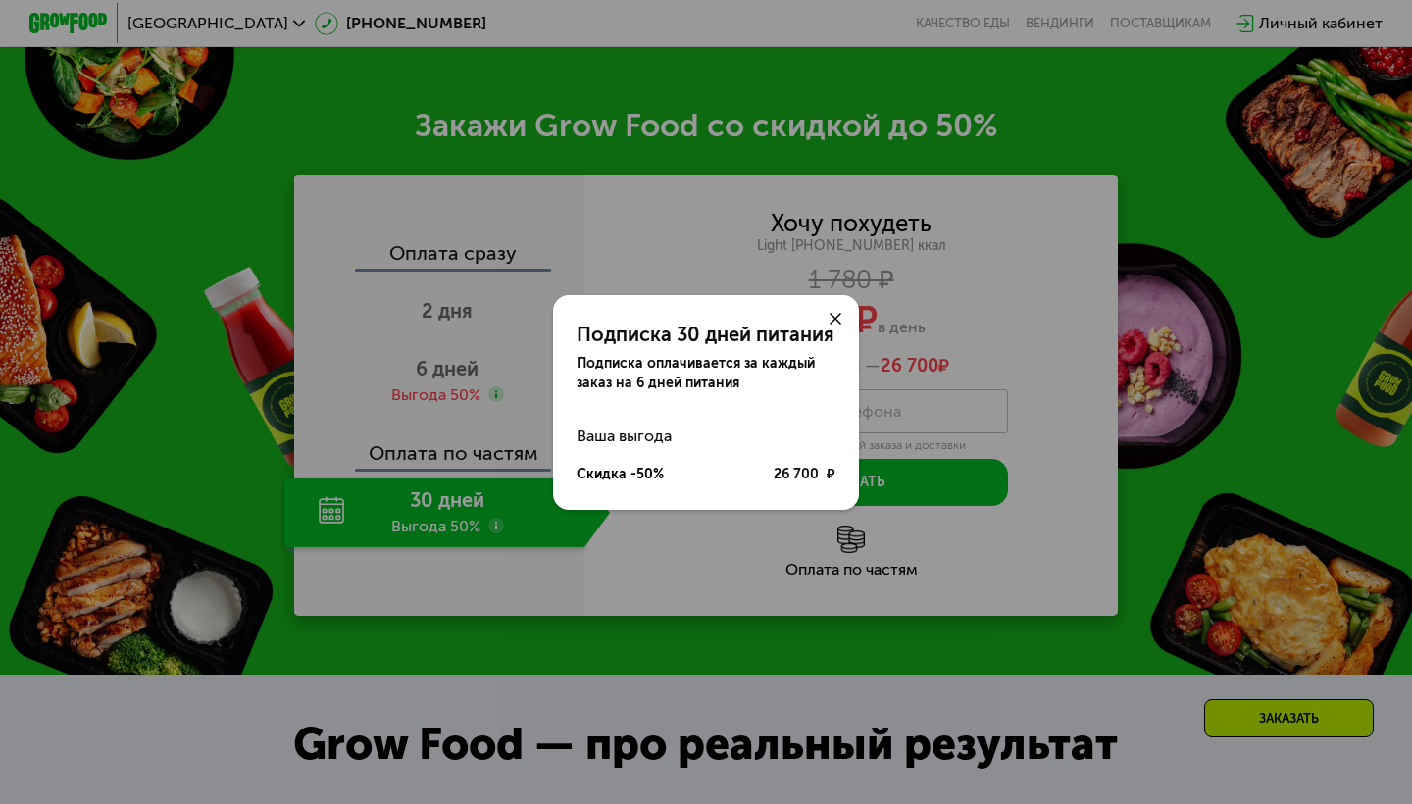
click at [496, 523] on div "Подписка 30 дней питания Подписка оплачивается за каждый заказ на 6 дней питани…" at bounding box center [706, 402] width 1412 height 804
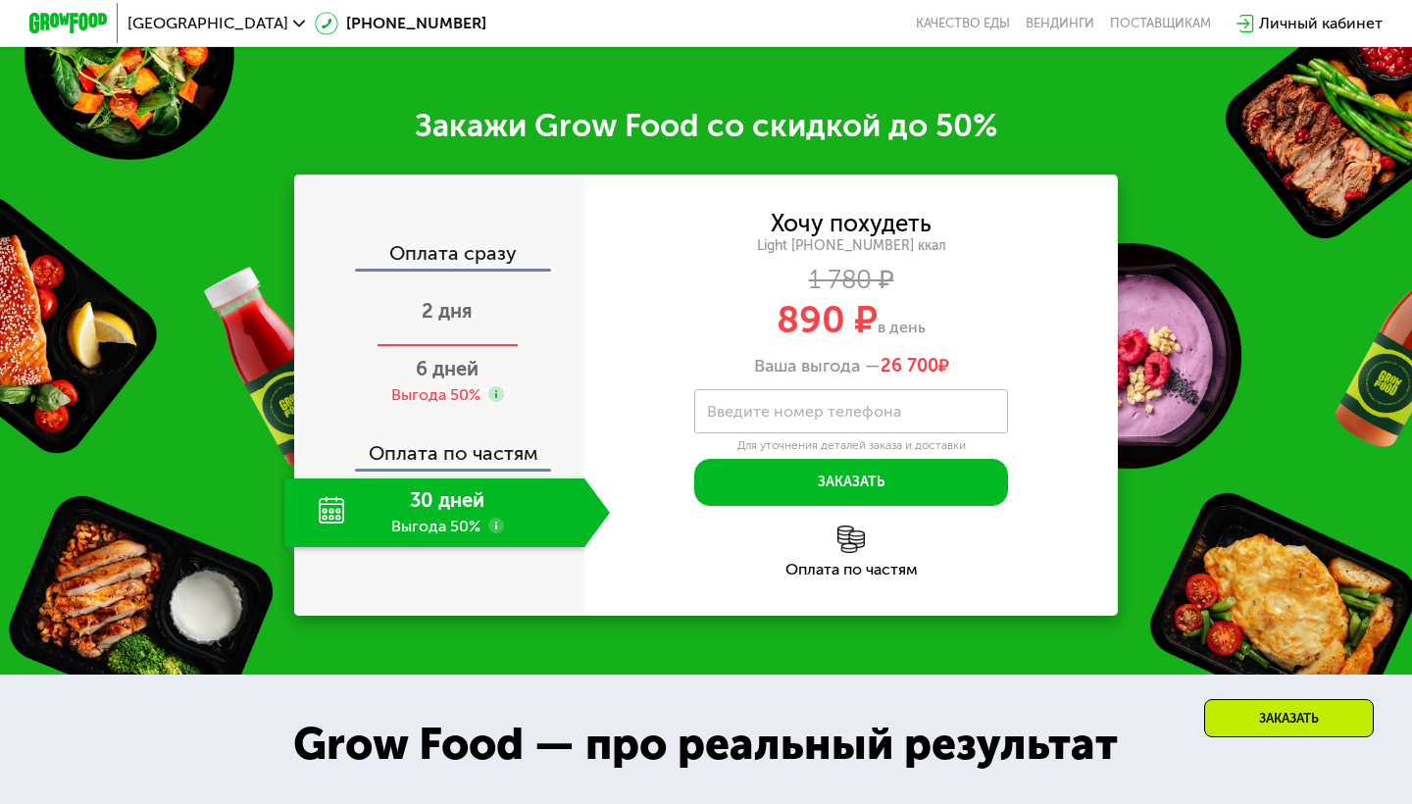
click at [509, 318] on div "2 дня" at bounding box center [446, 312] width 325 height 69
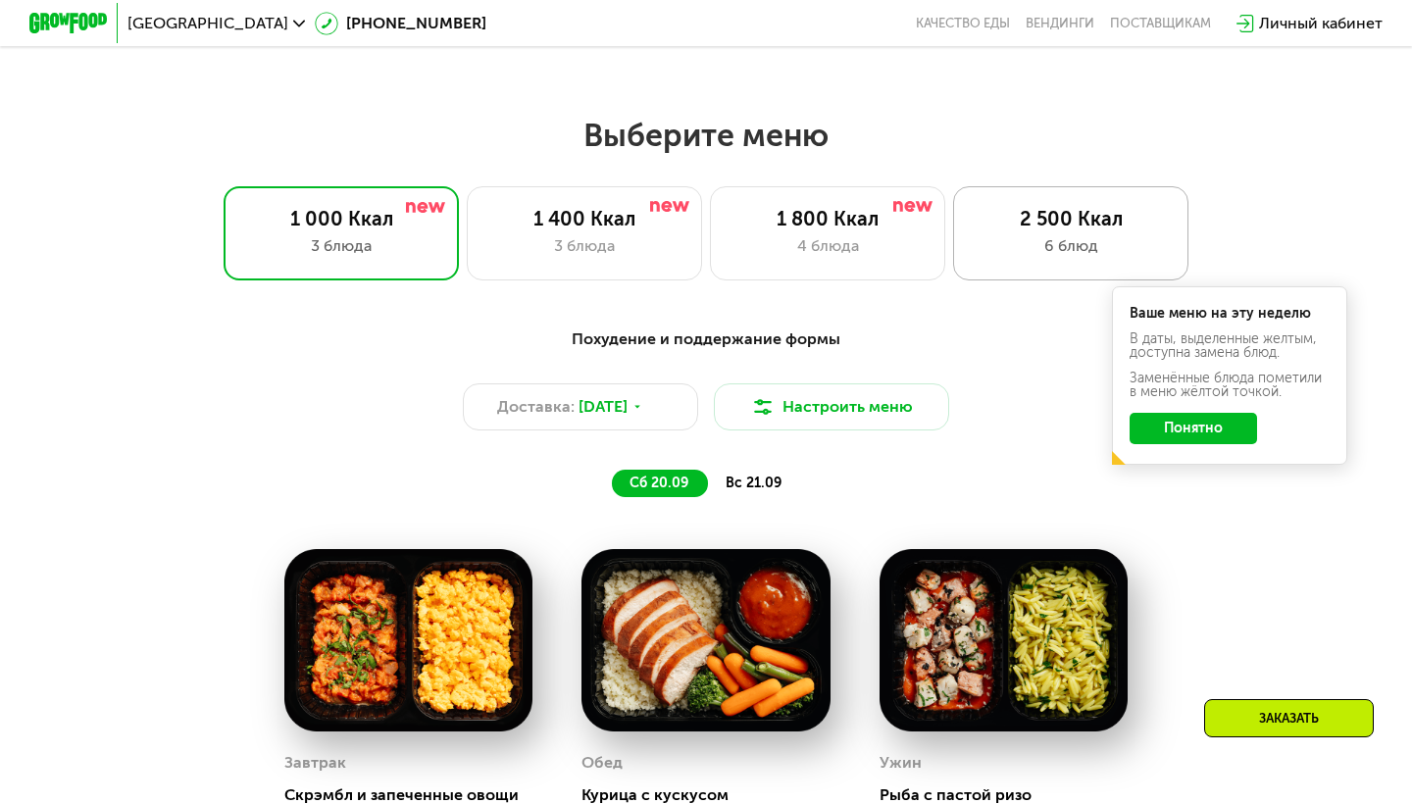
click at [1087, 249] on div "6 блюд" at bounding box center [1070, 246] width 194 height 24
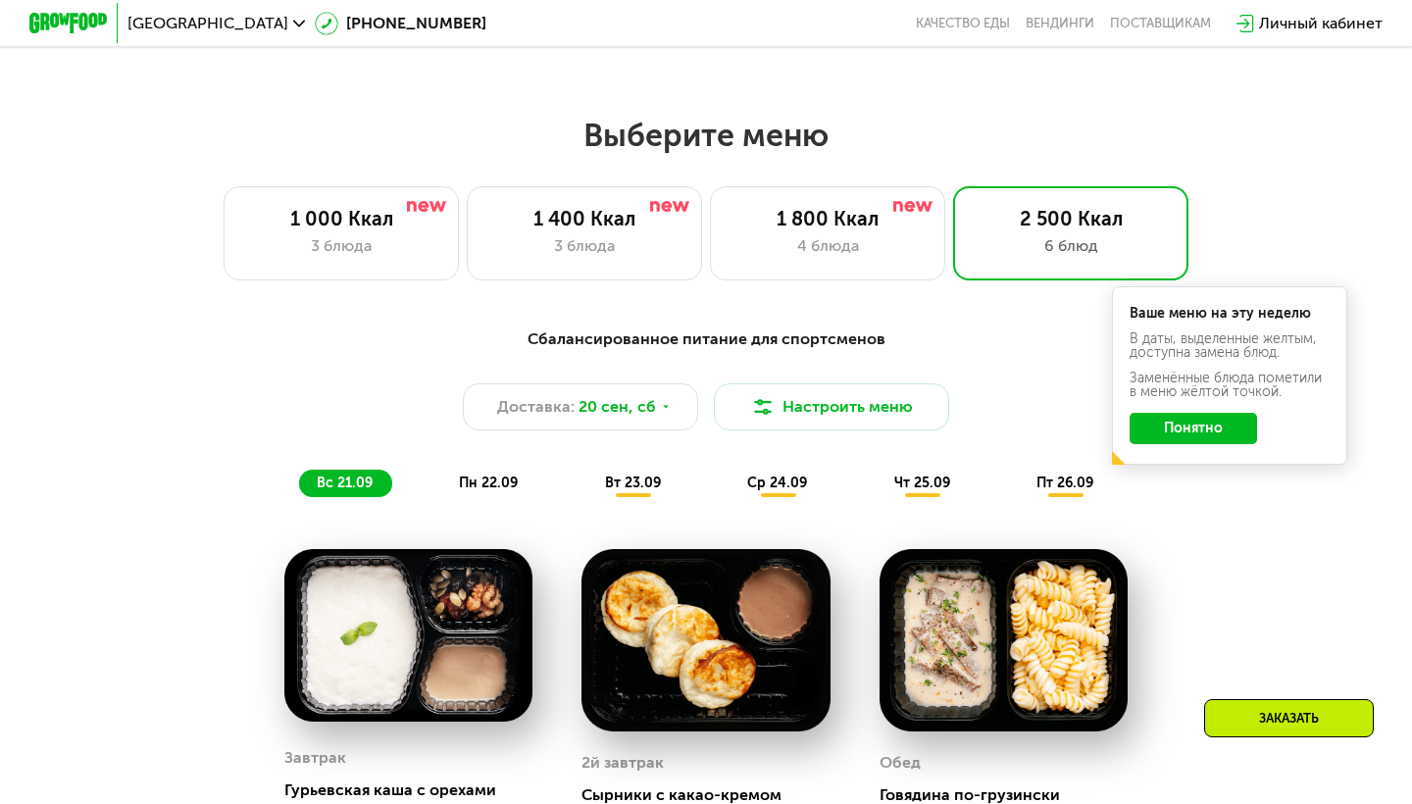
click at [1163, 434] on button "Понятно" at bounding box center [1192, 428] width 127 height 31
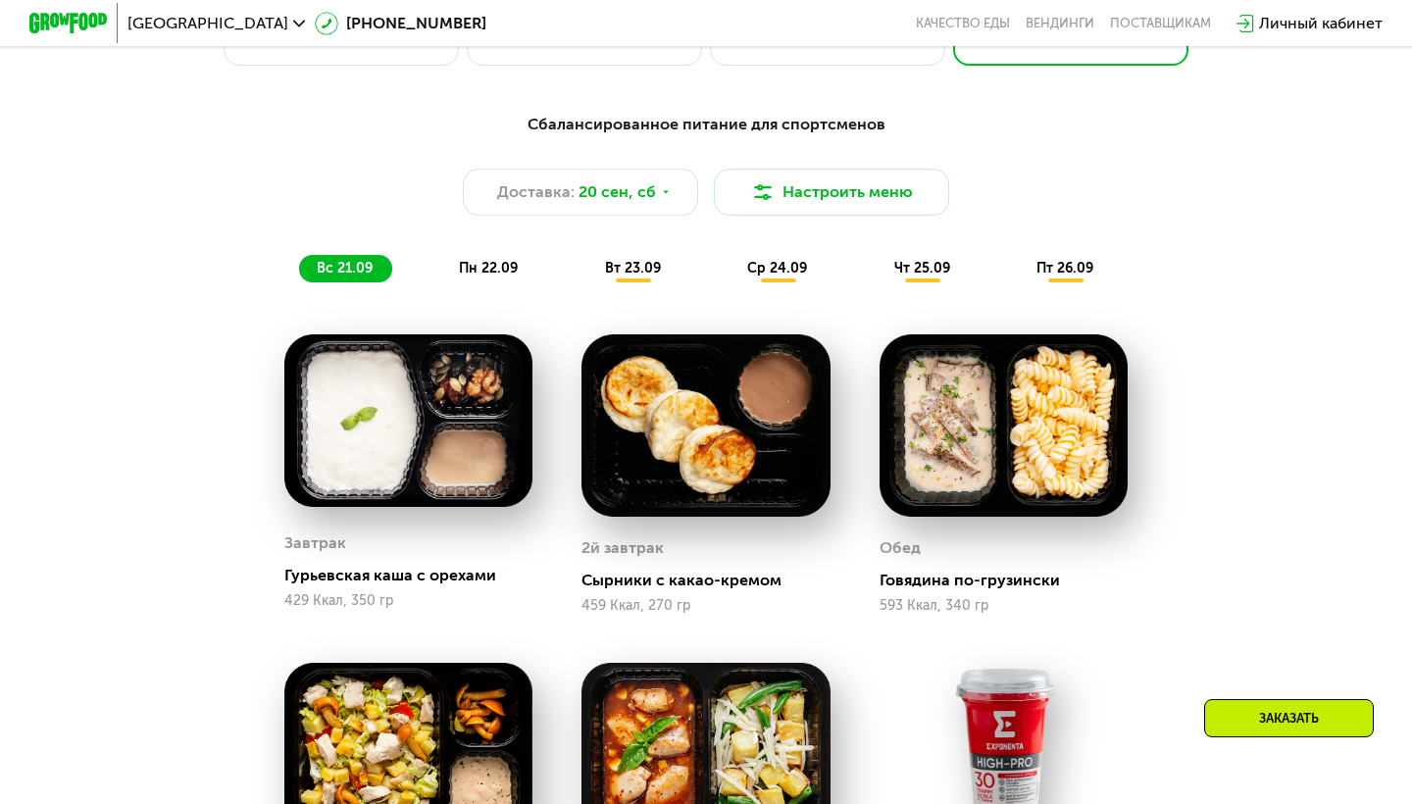
scroll to position [1386, 0]
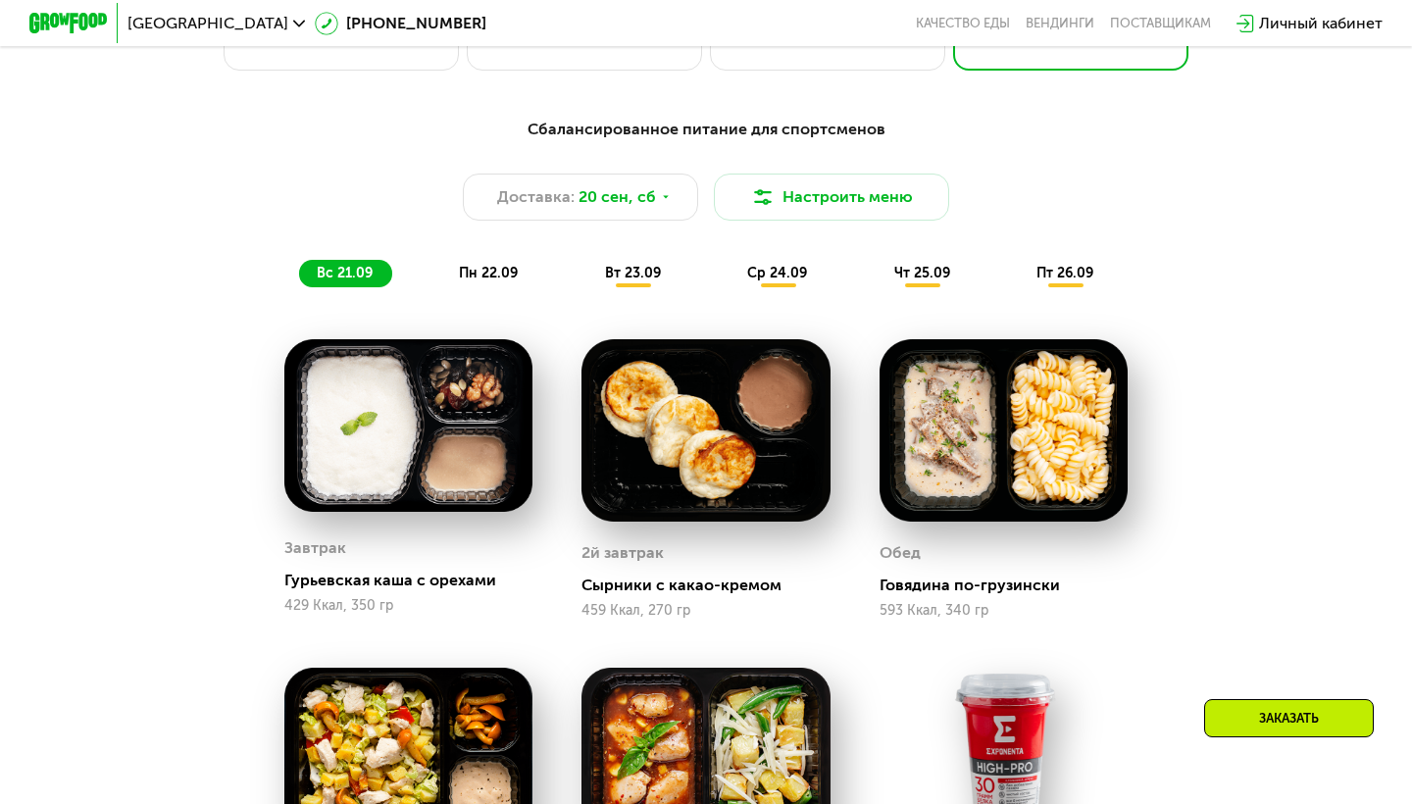
click at [496, 273] on span "пн 22.09" at bounding box center [488, 273] width 59 height 17
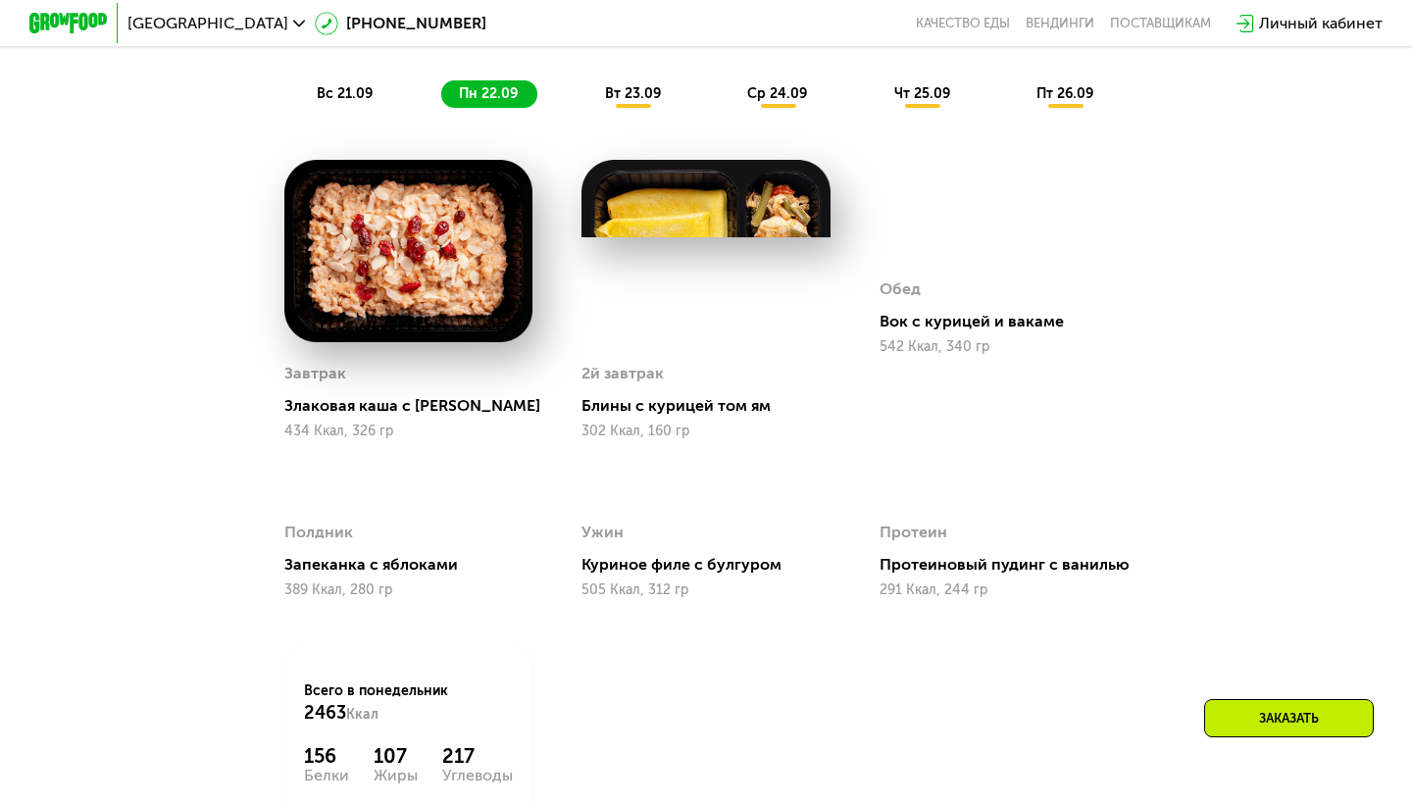
scroll to position [1567, 0]
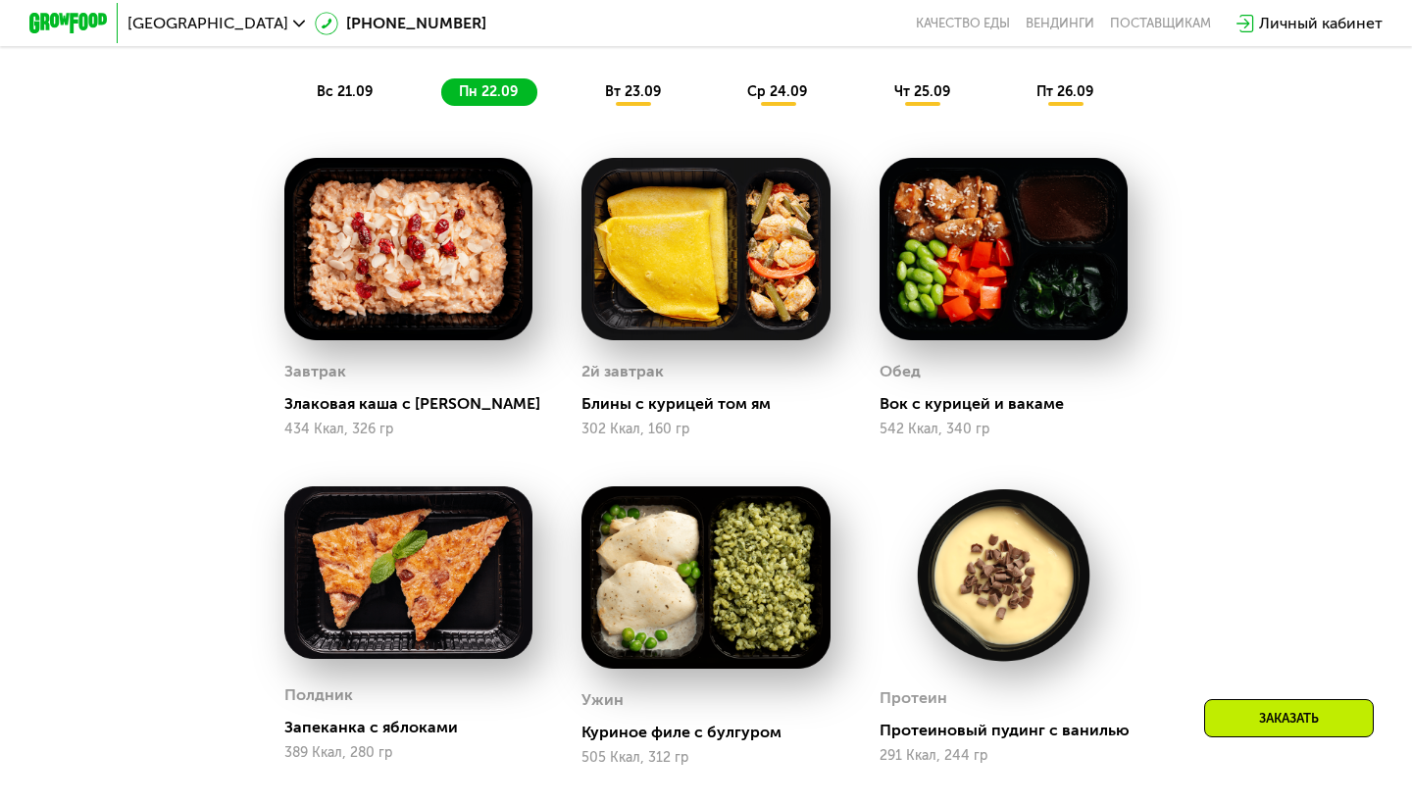
click at [759, 86] on span "ср 24.09" at bounding box center [777, 91] width 60 height 17
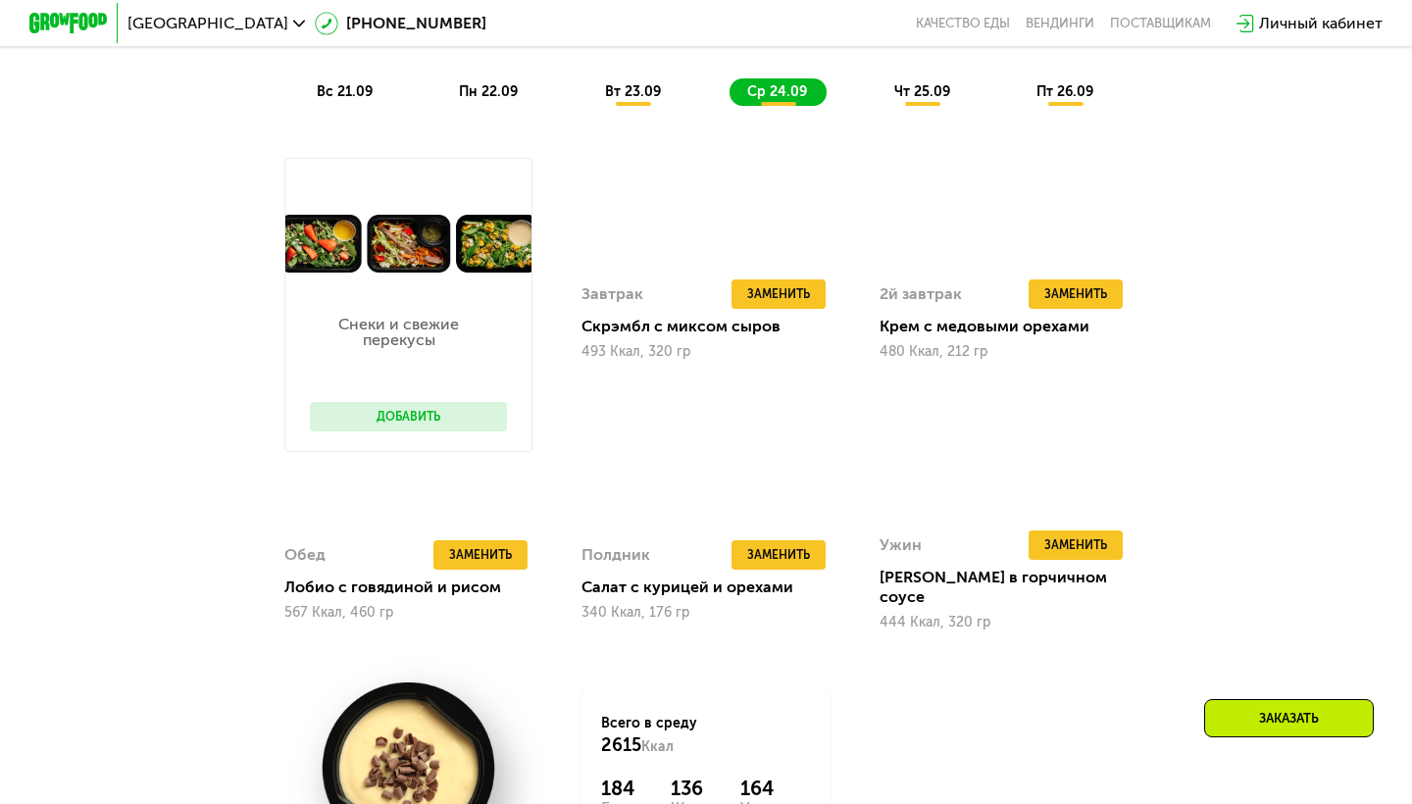
click at [937, 97] on span "чт 25.09" at bounding box center [922, 91] width 56 height 17
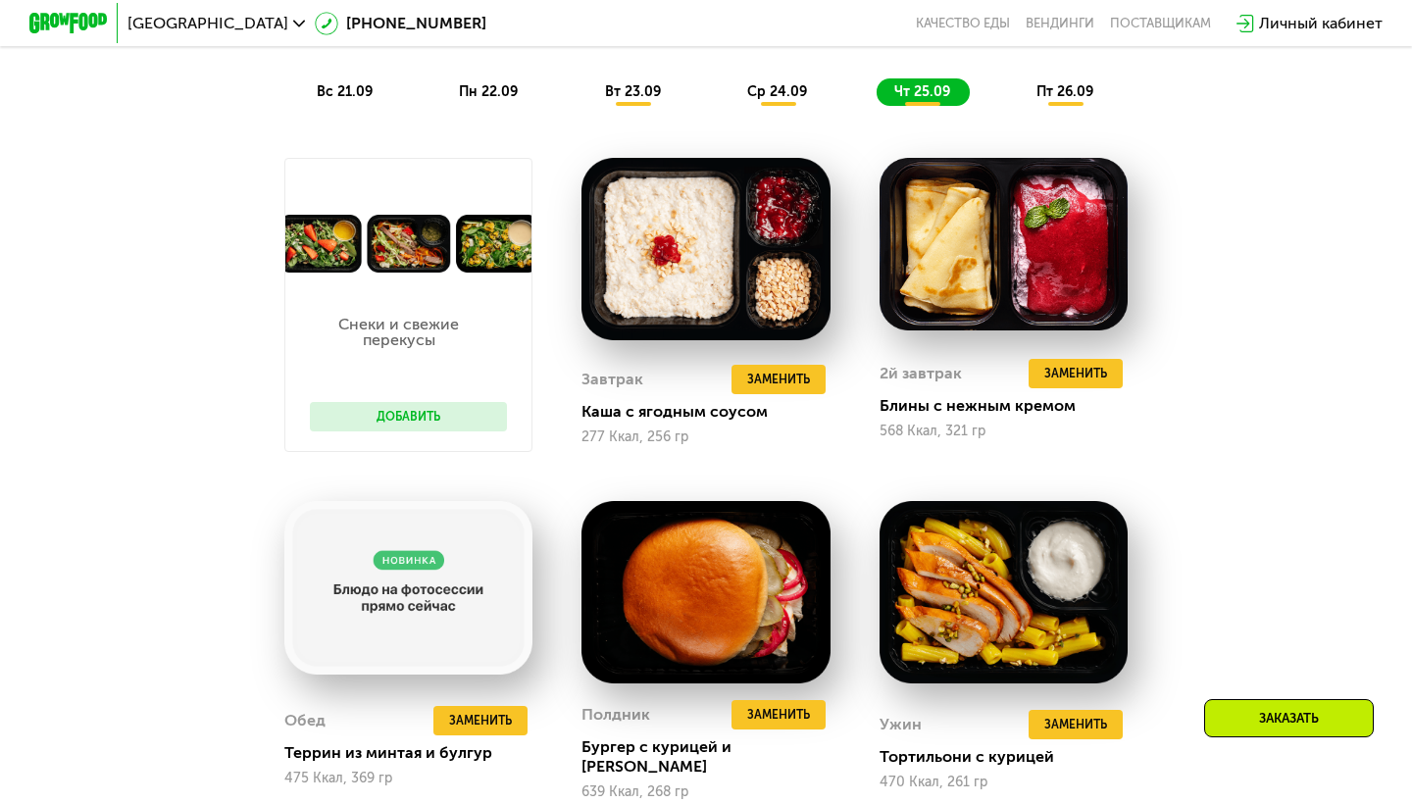
click at [1048, 96] on span "пт 26.09" at bounding box center [1064, 91] width 57 height 17
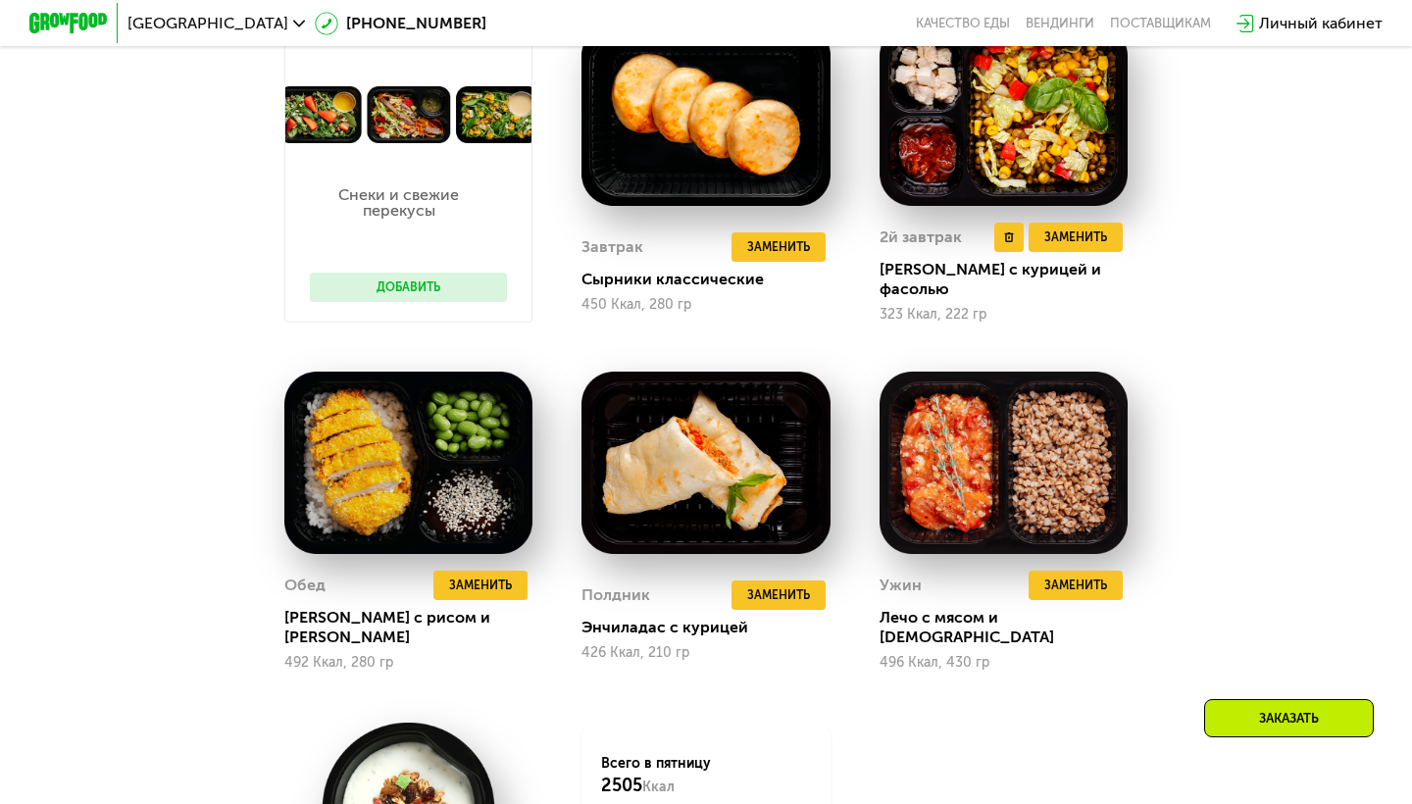
scroll to position [1706, 0]
